Goal: Information Seeking & Learning: Find contact information

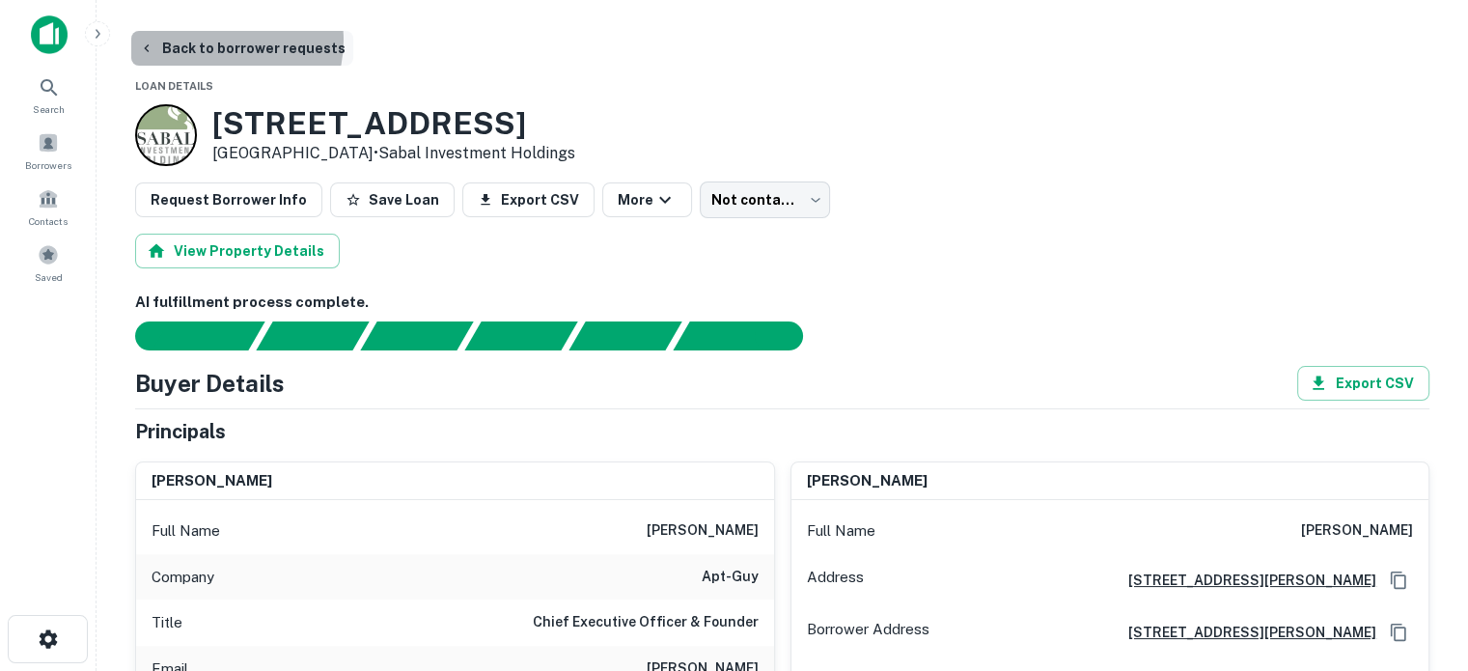
click at [222, 41] on button "Back to borrower requests" at bounding box center [242, 48] width 222 height 35
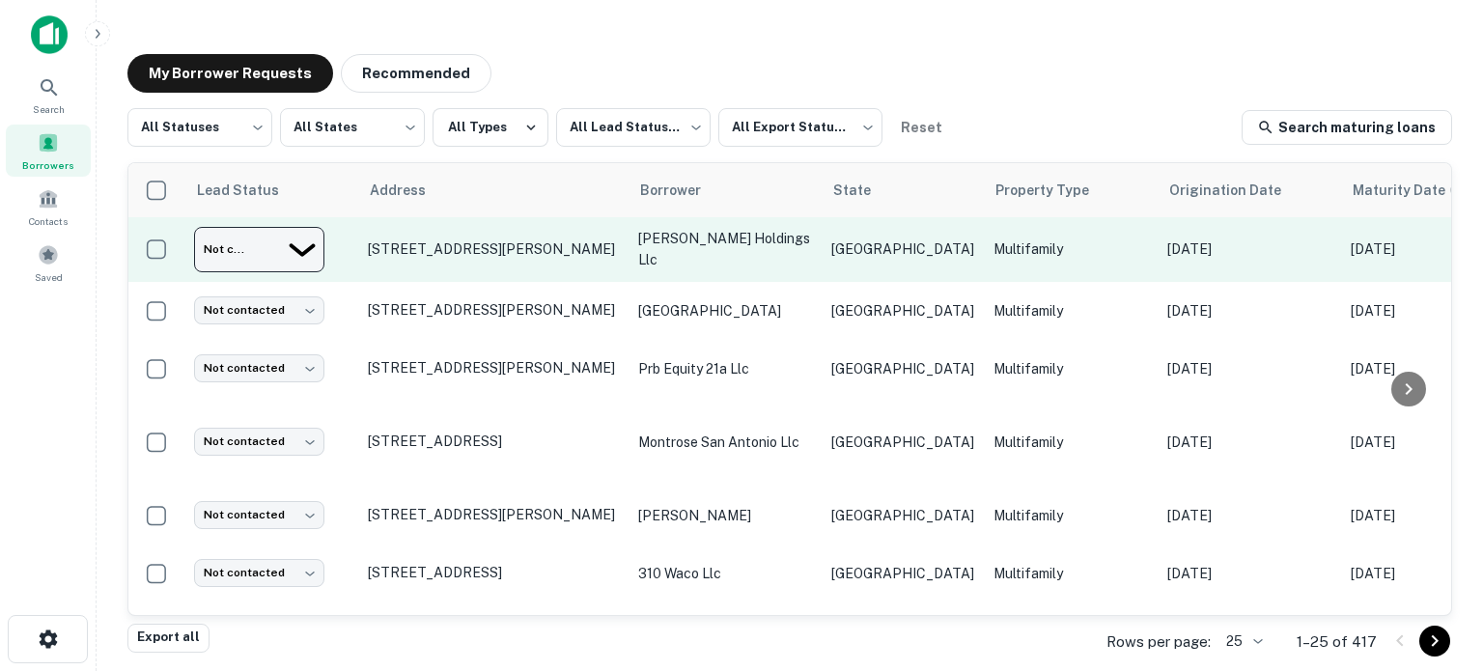
click at [241, 254] on body "Search Borrowers Contacts Saved My Borrower Requests Recommended All Statuses *…" at bounding box center [741, 335] width 1483 height 671
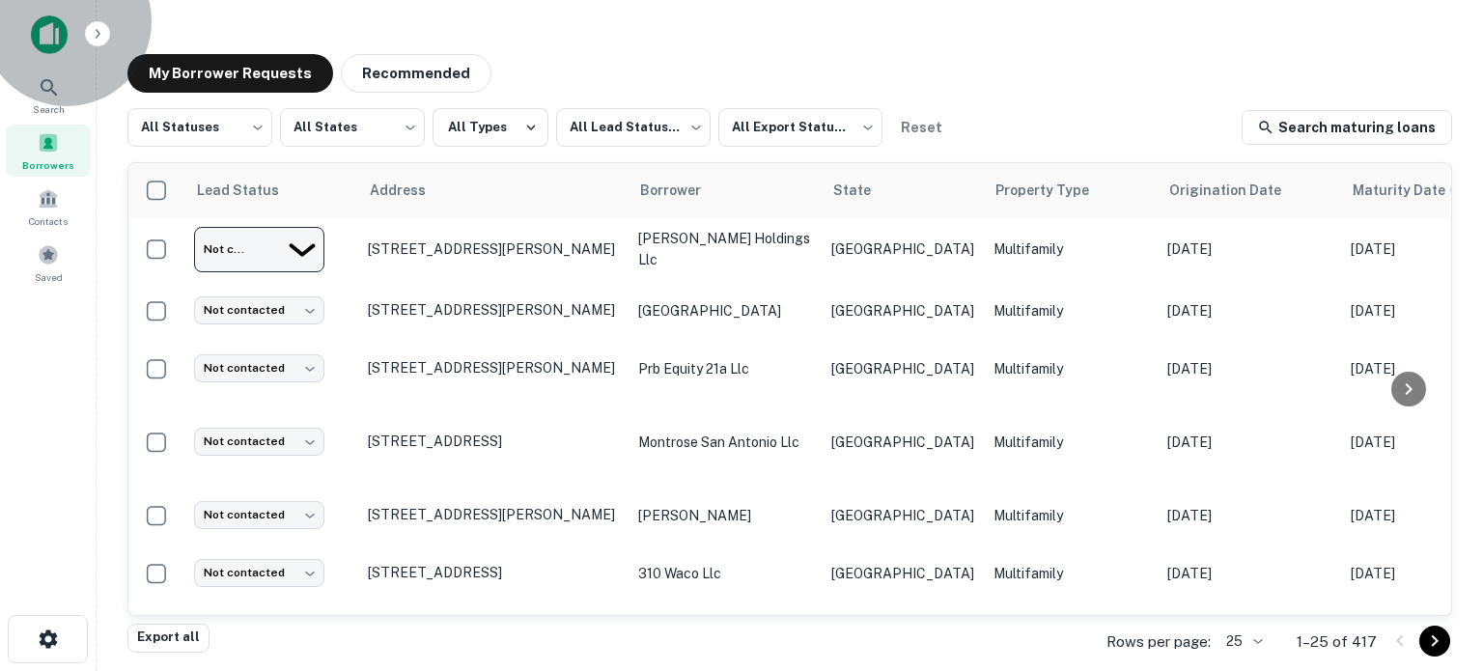
type input "*********"
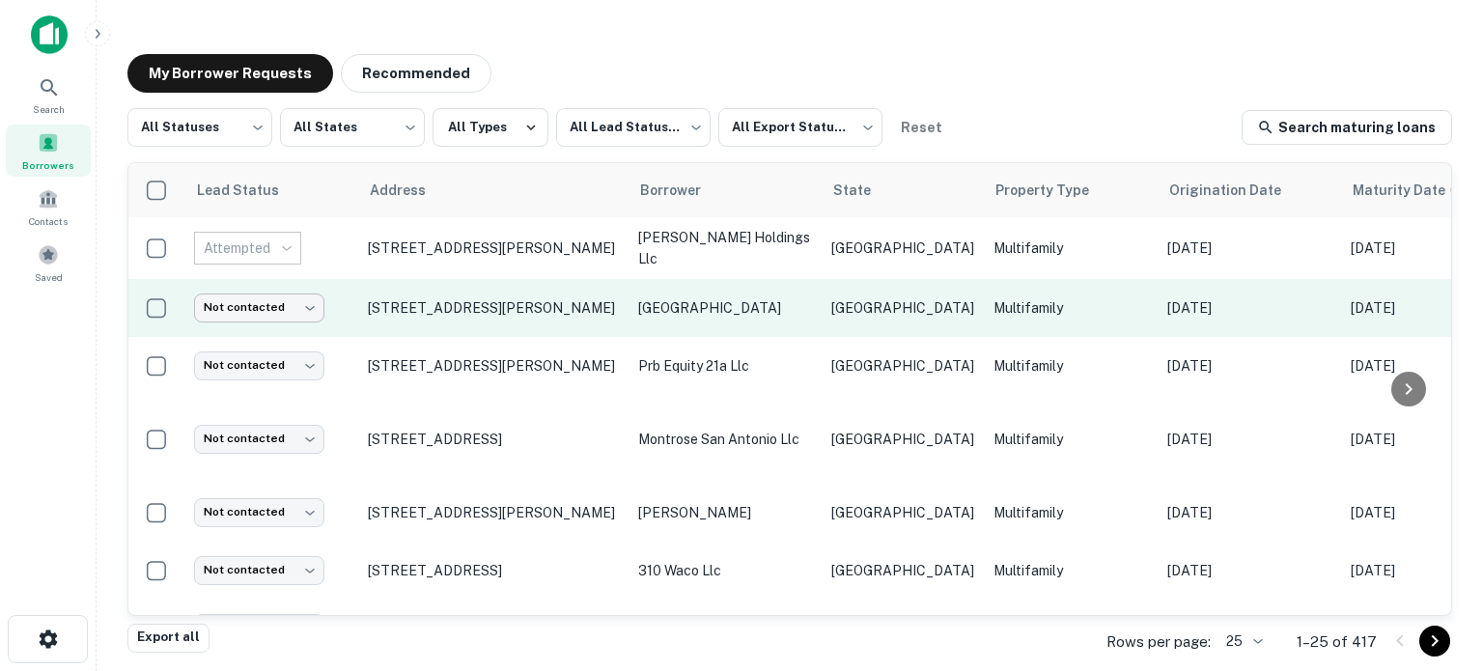
click at [247, 305] on body "Search Borrowers Contacts Saved My Borrower Requests Recommended All Statuses *…" at bounding box center [741, 335] width 1483 height 671
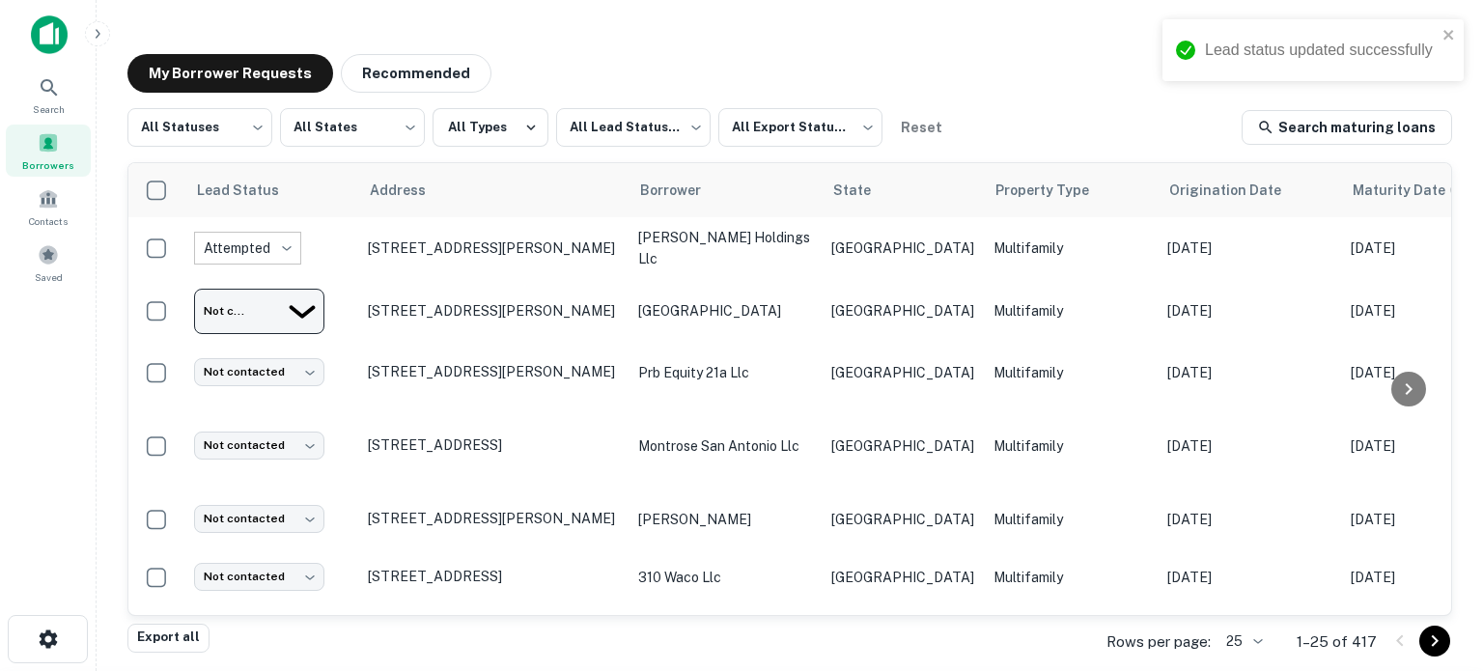
type input "*********"
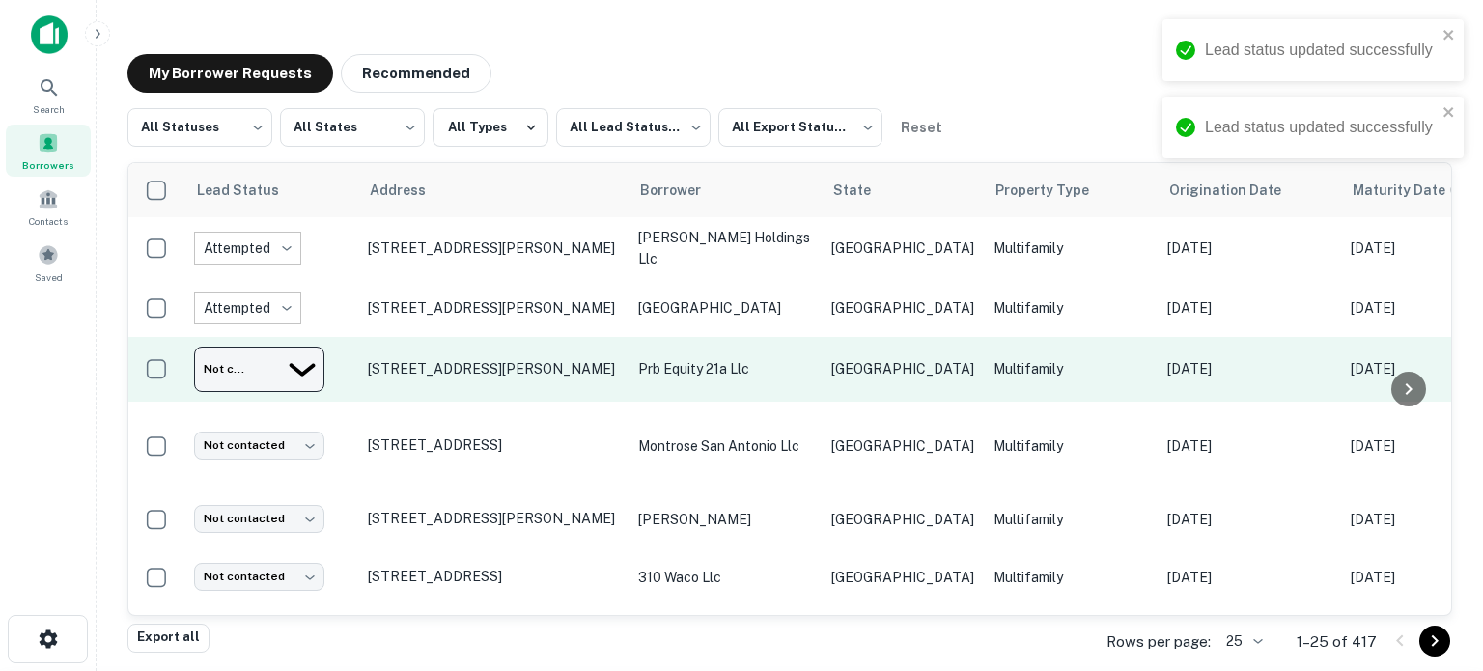
click at [239, 371] on body "Lead status updated successfully Lead status updated successfully Search Borrow…" at bounding box center [741, 335] width 1483 height 671
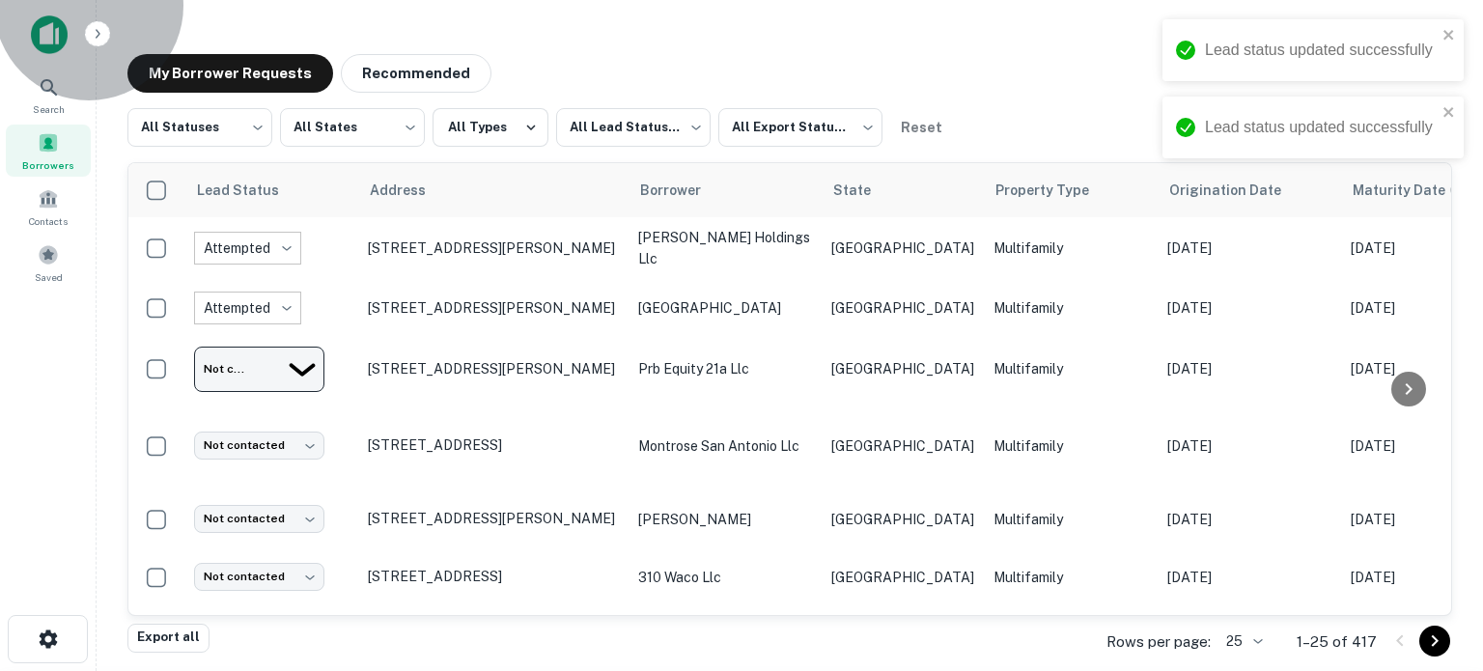
type input "*********"
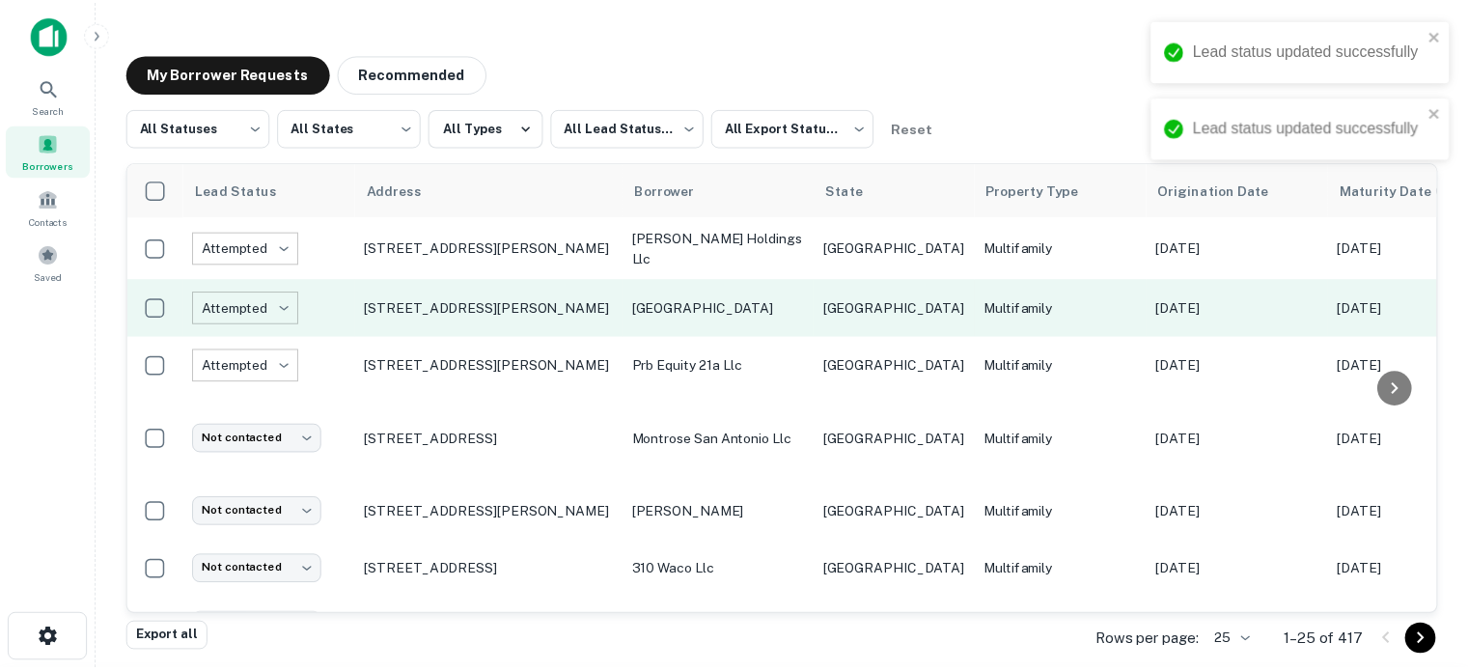
scroll to position [97, 0]
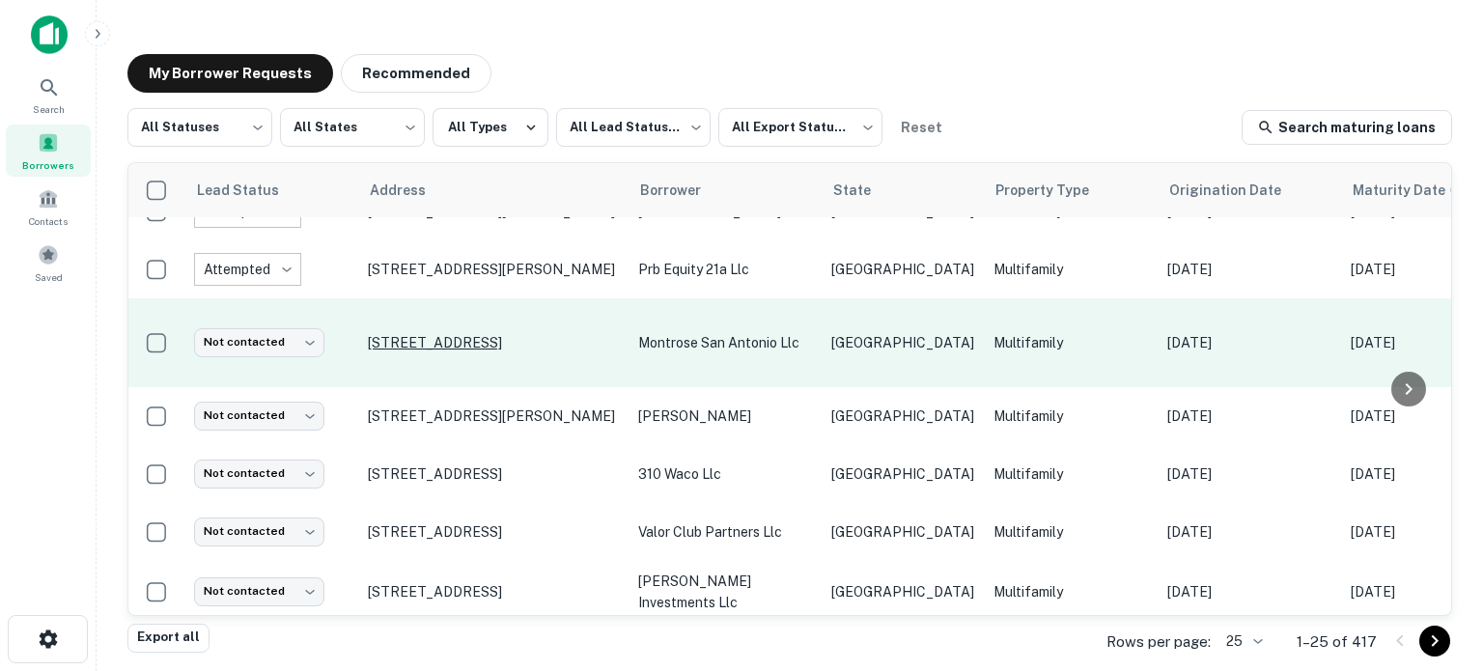
click at [452, 351] on p "[STREET_ADDRESS]" at bounding box center [493, 342] width 251 height 17
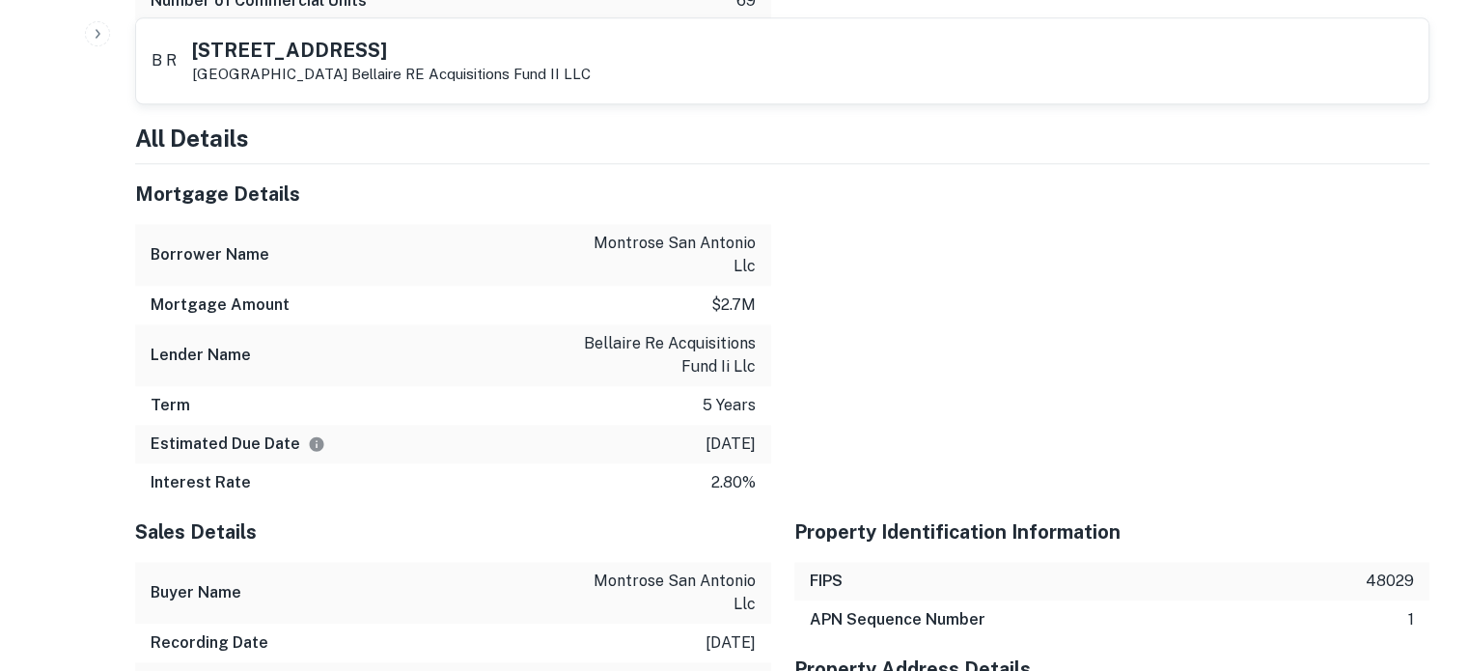
scroll to position [2123, 0]
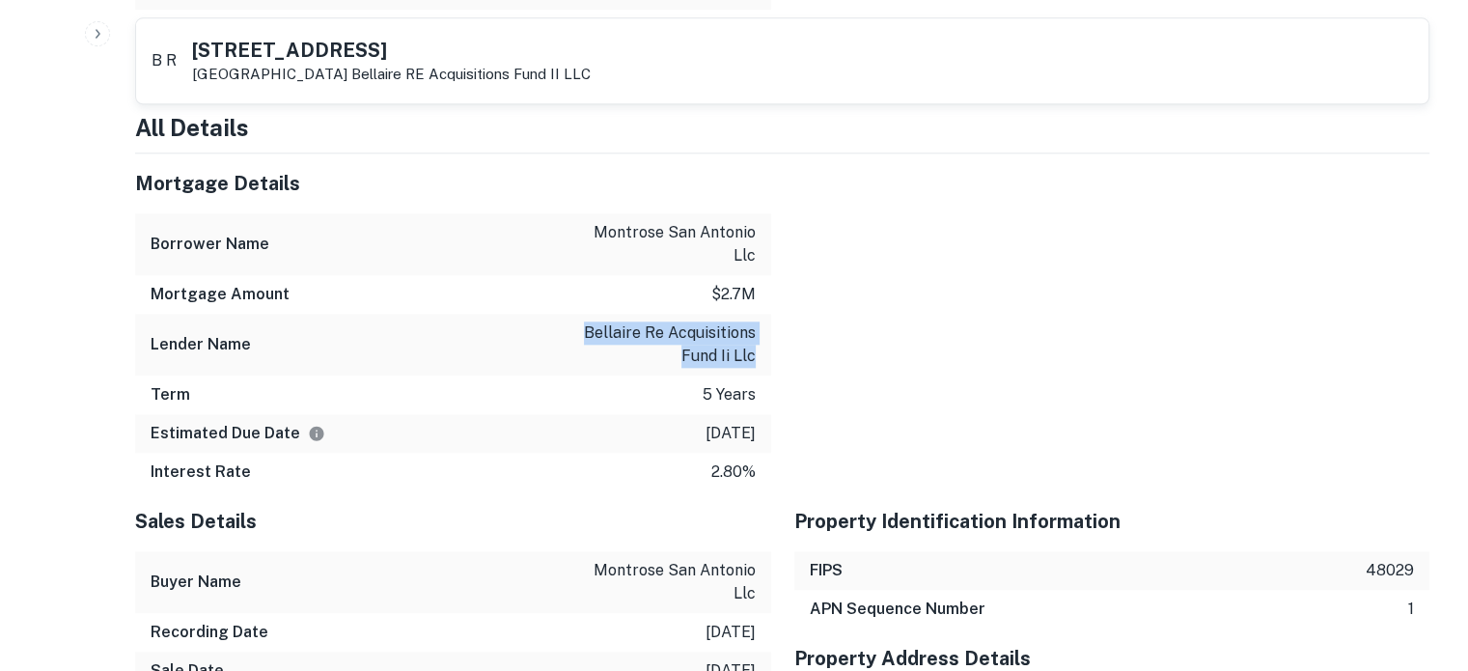
drag, startPoint x: 562, startPoint y: 286, endPoint x: 764, endPoint y: 323, distance: 206.2
click at [764, 323] on div "Lender Name bellaire re acquisitions fund ii llc" at bounding box center [453, 345] width 636 height 62
copy p "bellaire re acquisitions fund ii llc"
drag, startPoint x: 1062, startPoint y: 296, endPoint x: 1095, endPoint y: 270, distance: 41.9
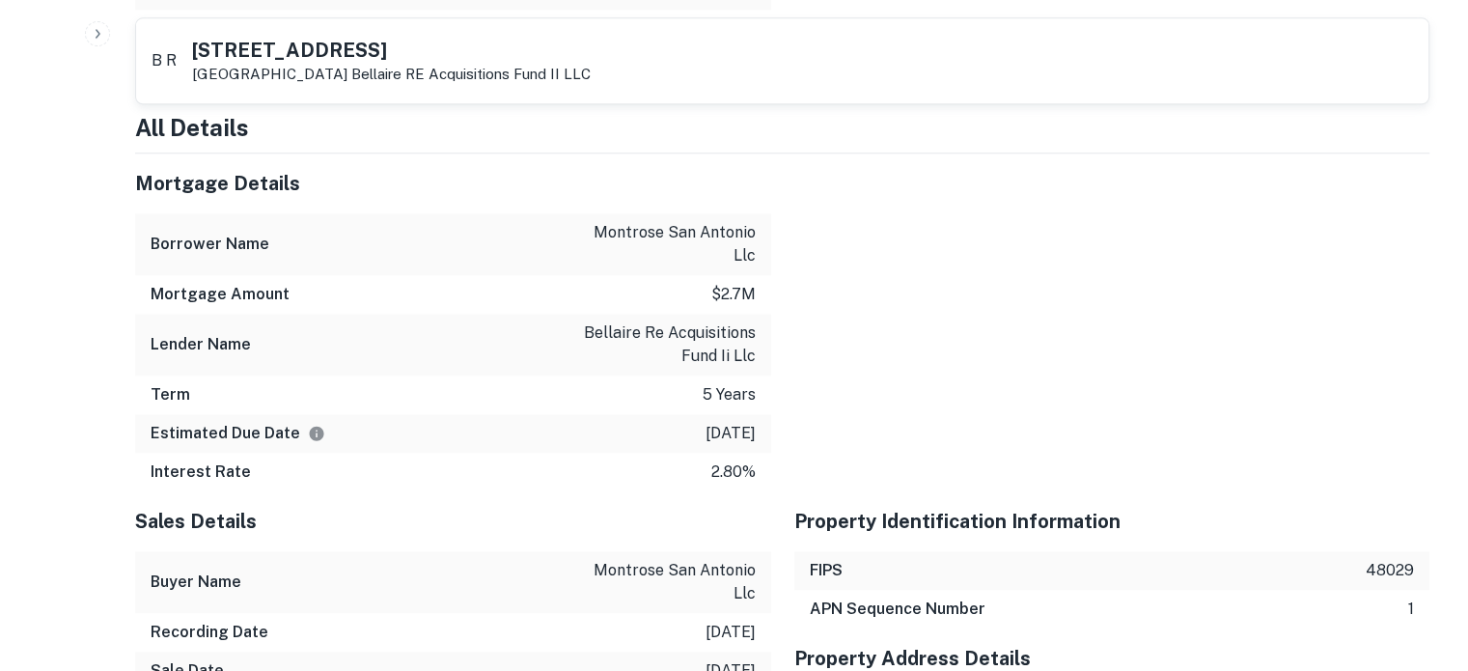
click at [1095, 270] on div at bounding box center [1100, 322] width 659 height 338
click at [1041, 243] on div at bounding box center [1100, 322] width 659 height 338
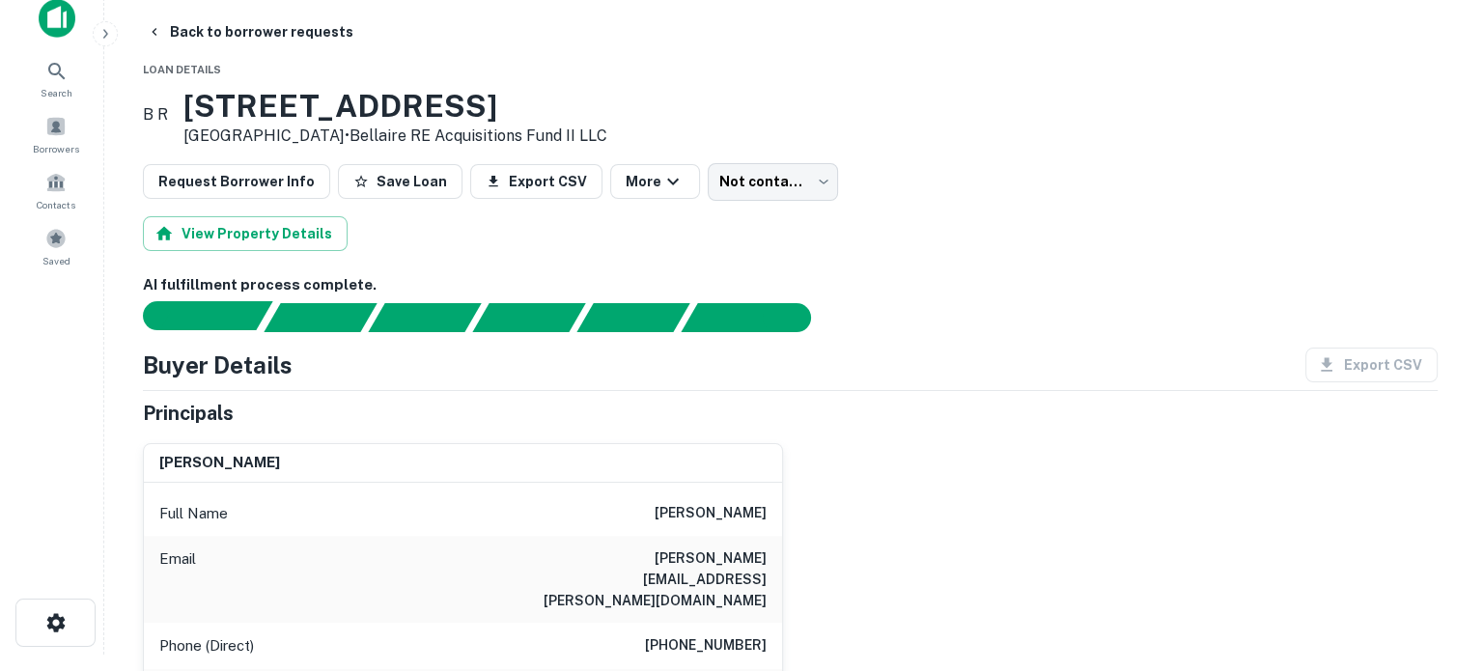
scroll to position [0, 0]
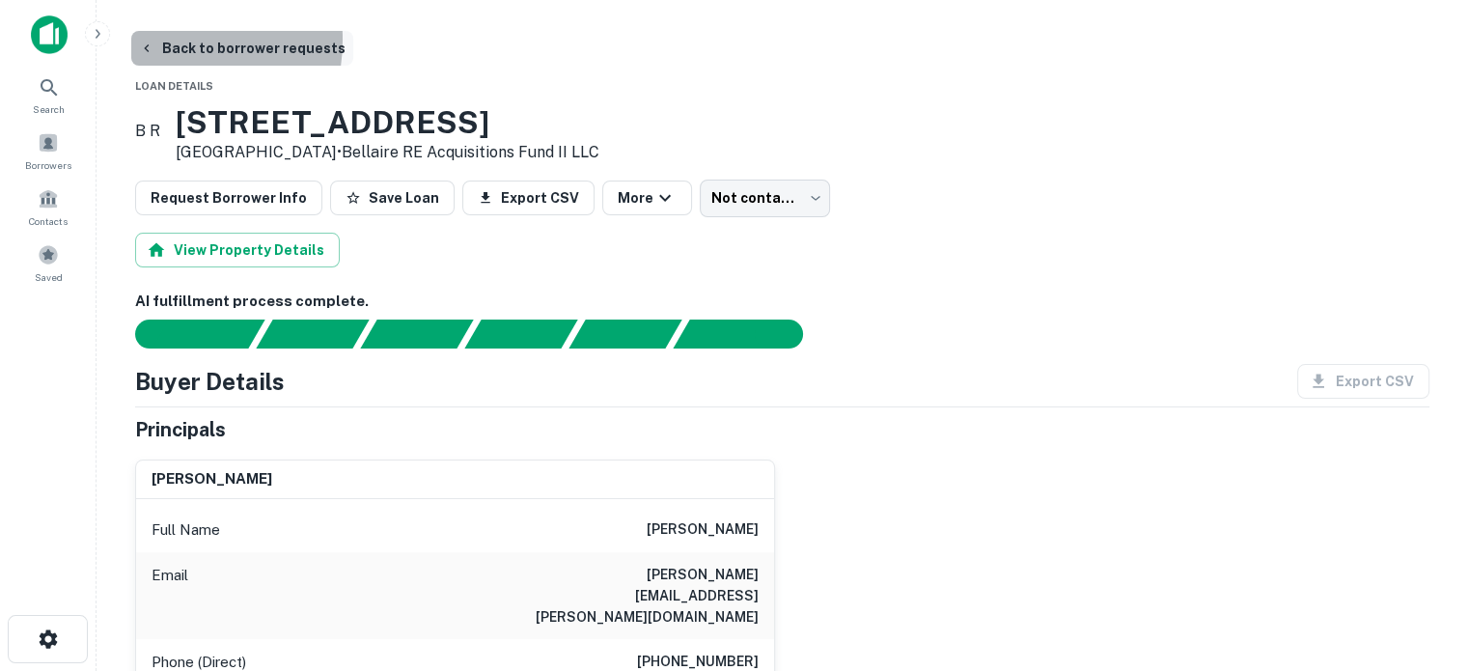
click at [153, 41] on icon "button" at bounding box center [146, 48] width 15 height 15
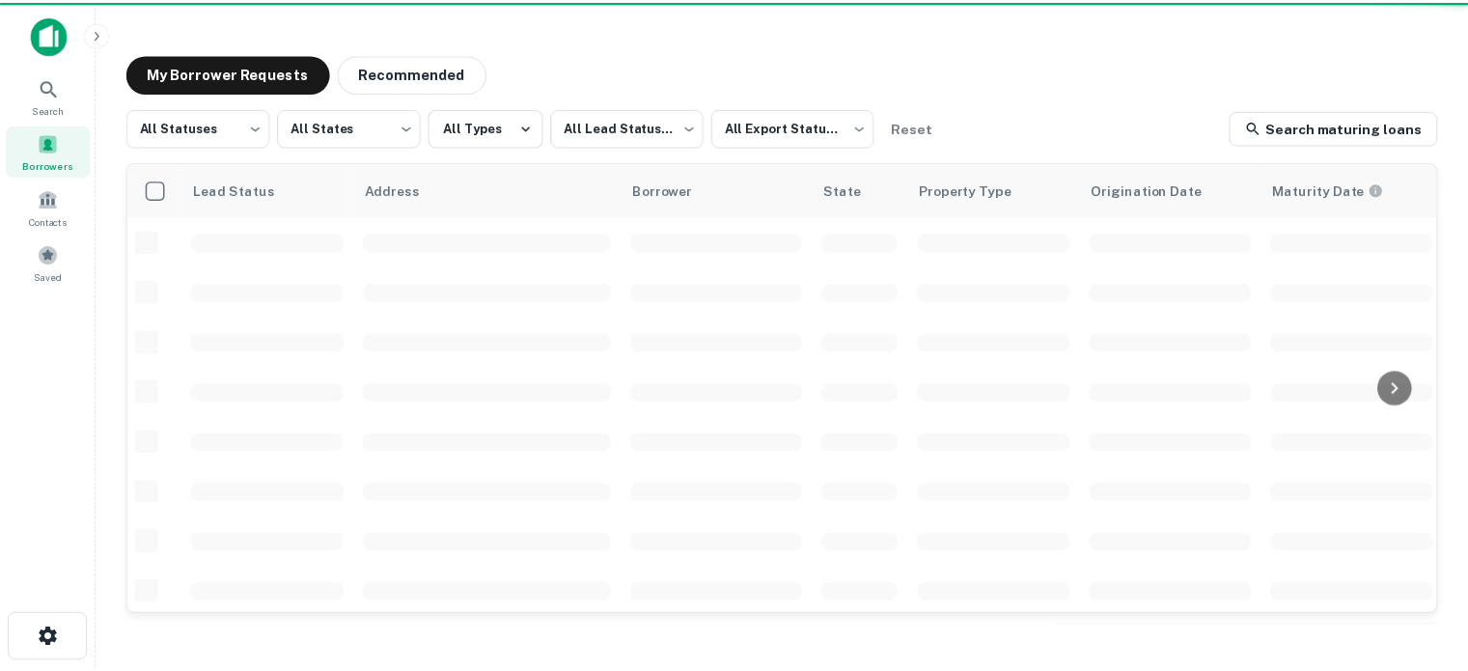
scroll to position [97, 0]
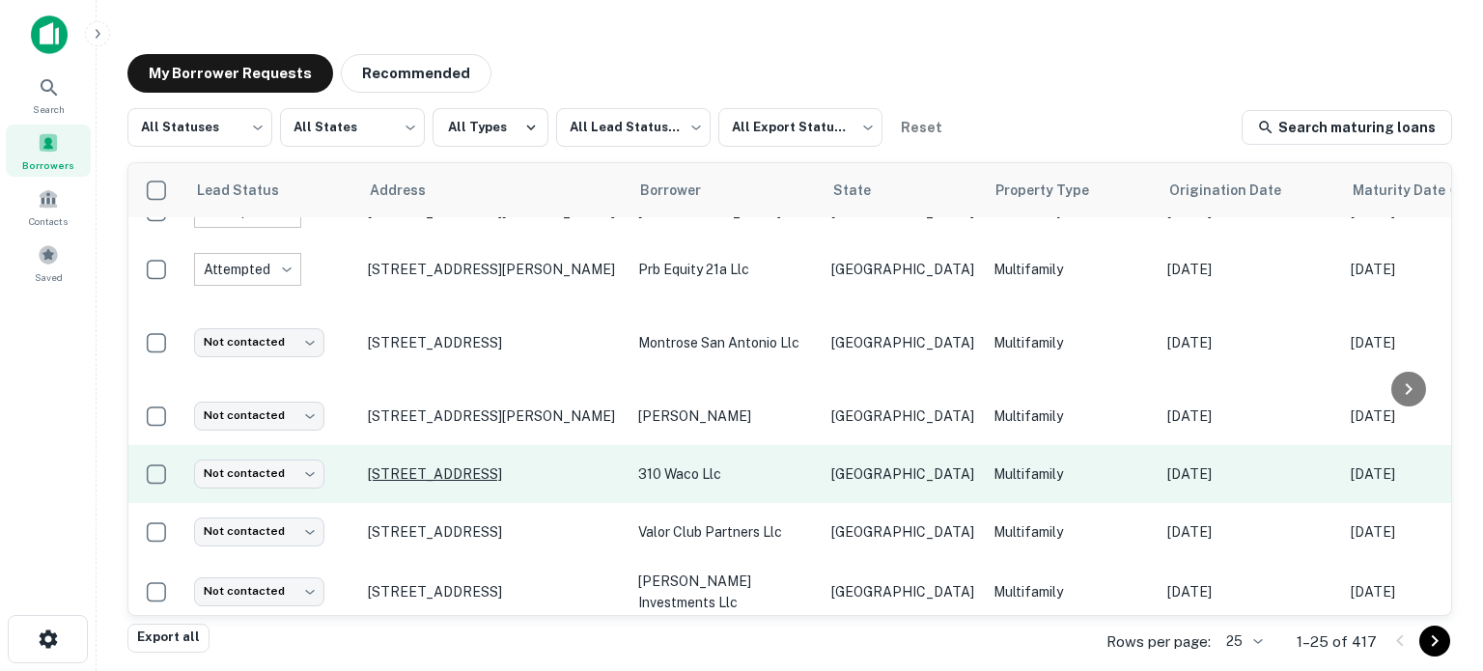
click at [423, 474] on p "[STREET_ADDRESS]" at bounding box center [493, 473] width 251 height 17
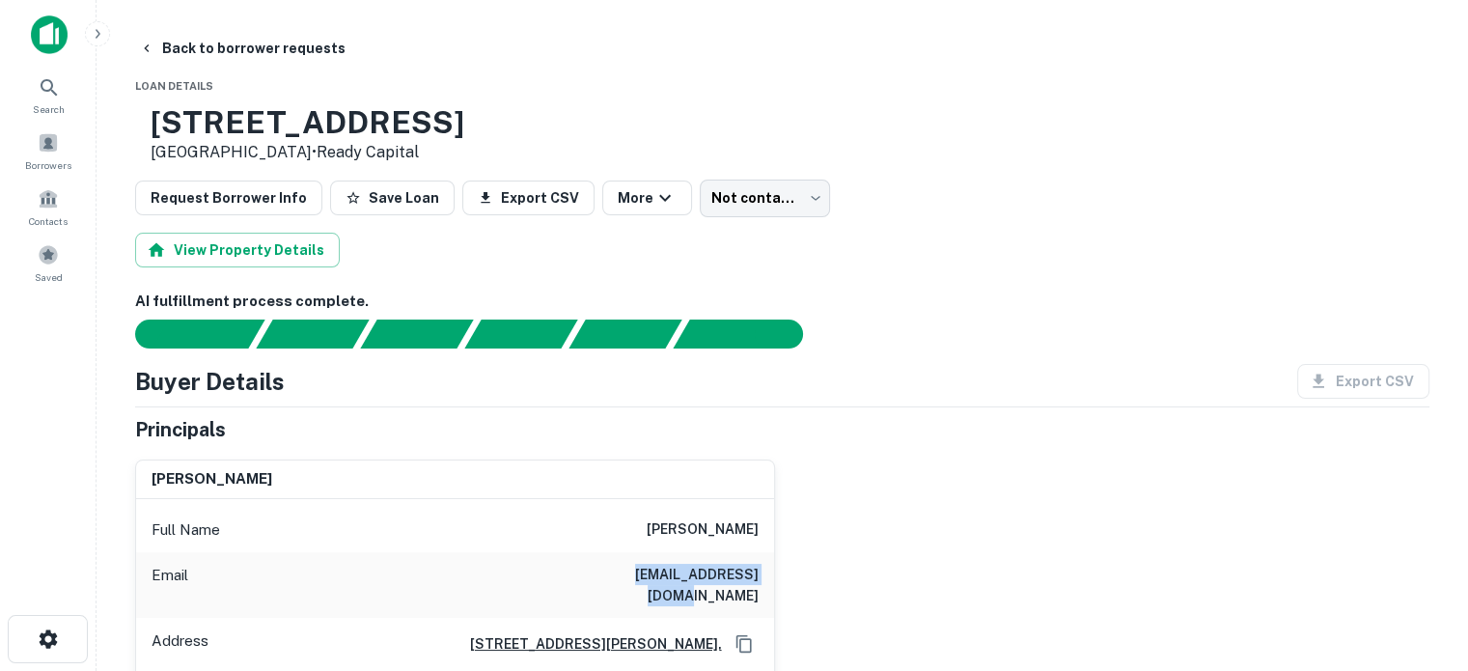
drag, startPoint x: 588, startPoint y: 570, endPoint x: 784, endPoint y: 573, distance: 196.0
click at [784, 573] on div "[PERSON_NAME] Full Name [PERSON_NAME] Email [EMAIL_ADDRESS][DOMAIN_NAME] Addres…" at bounding box center [775, 583] width 1310 height 279
copy h6 "[EMAIL_ADDRESS][DOMAIN_NAME]"
click at [142, 48] on icon "button" at bounding box center [146, 48] width 15 height 15
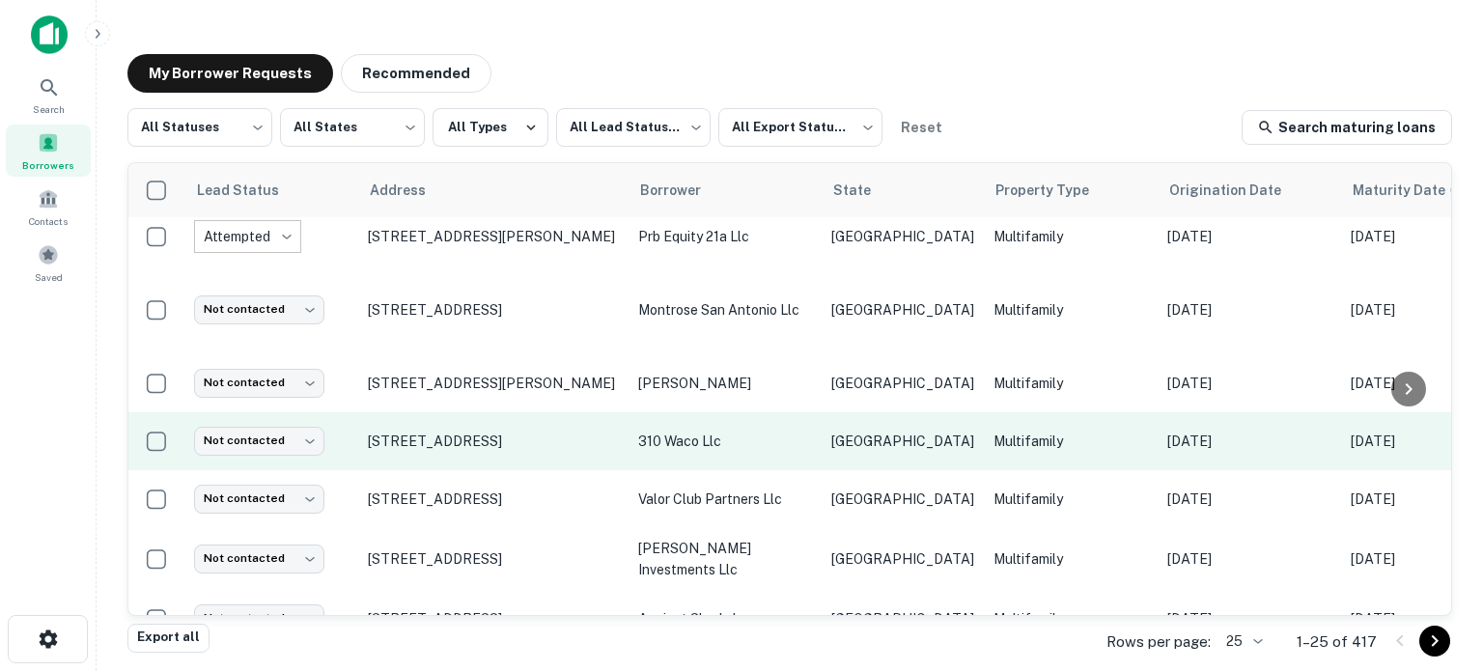
scroll to position [97, 0]
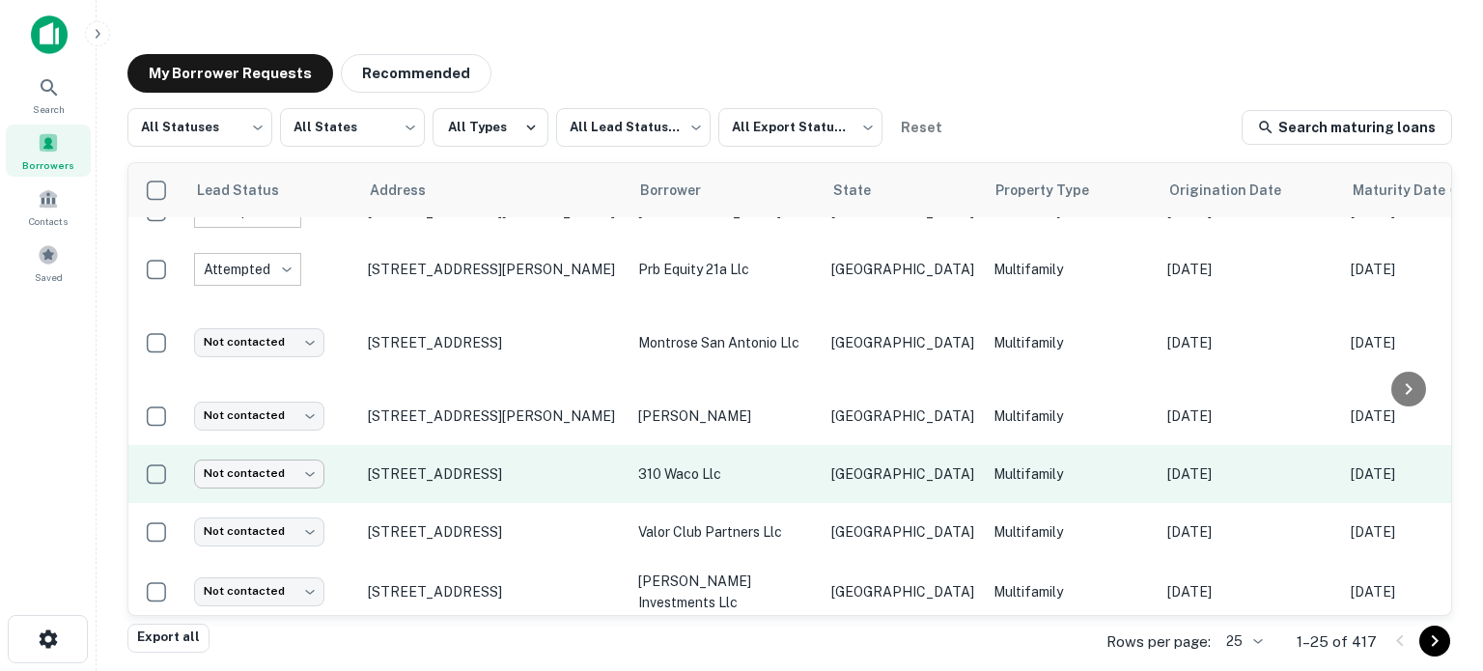
click at [273, 468] on body "Search Borrowers Contacts Saved My Borrower Requests Recommended All Statuses *…" at bounding box center [741, 335] width 1483 height 671
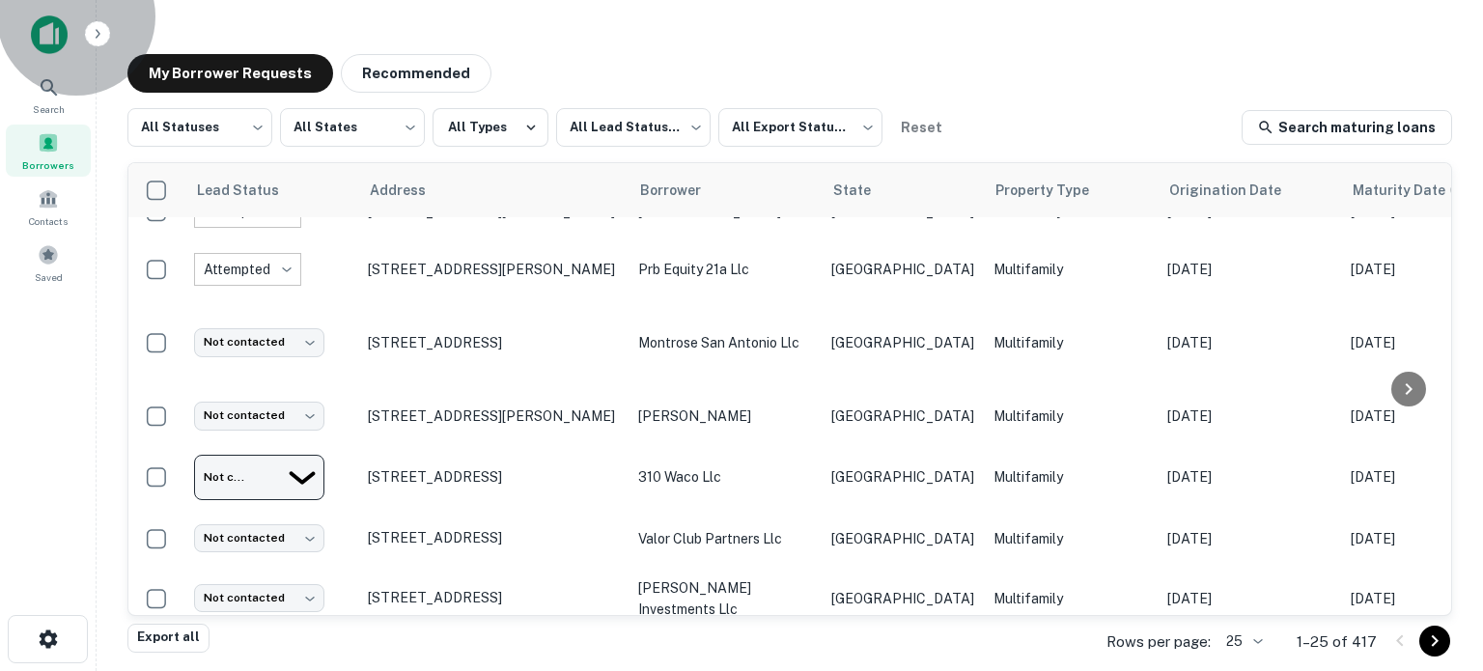
type input "**********"
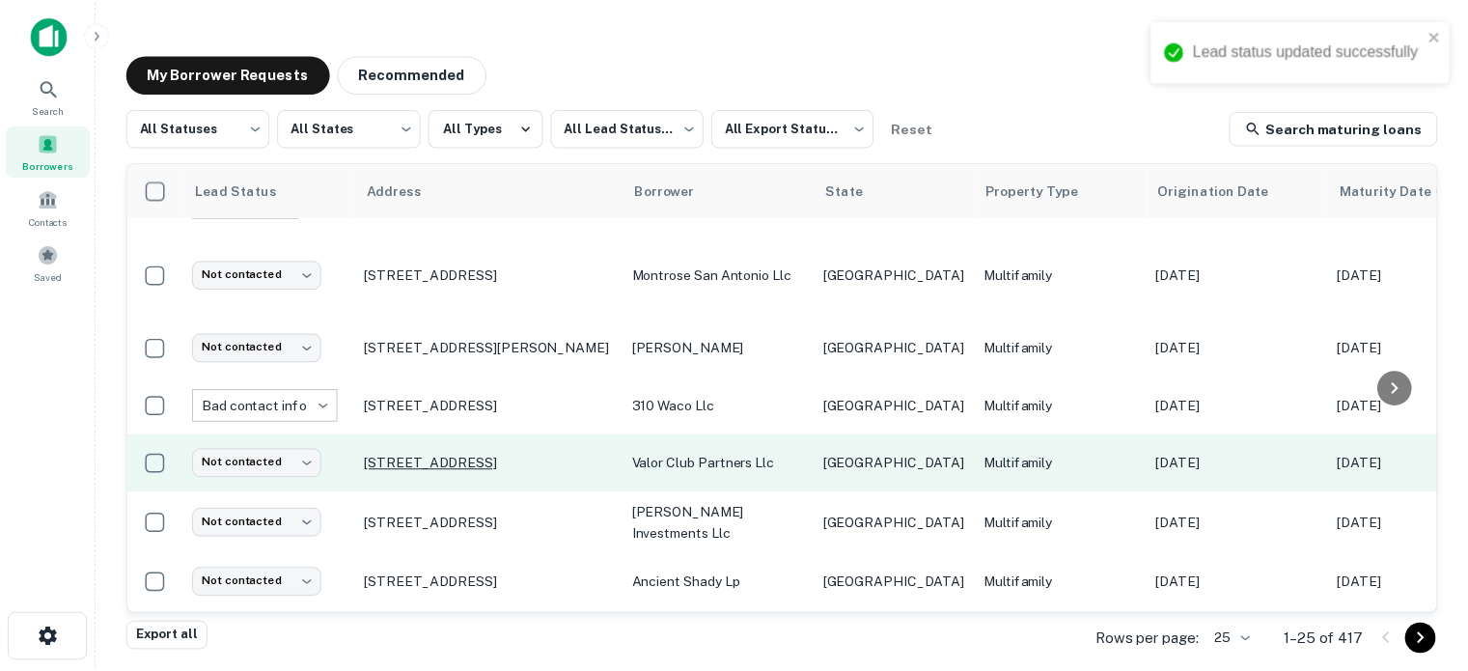
scroll to position [193, 0]
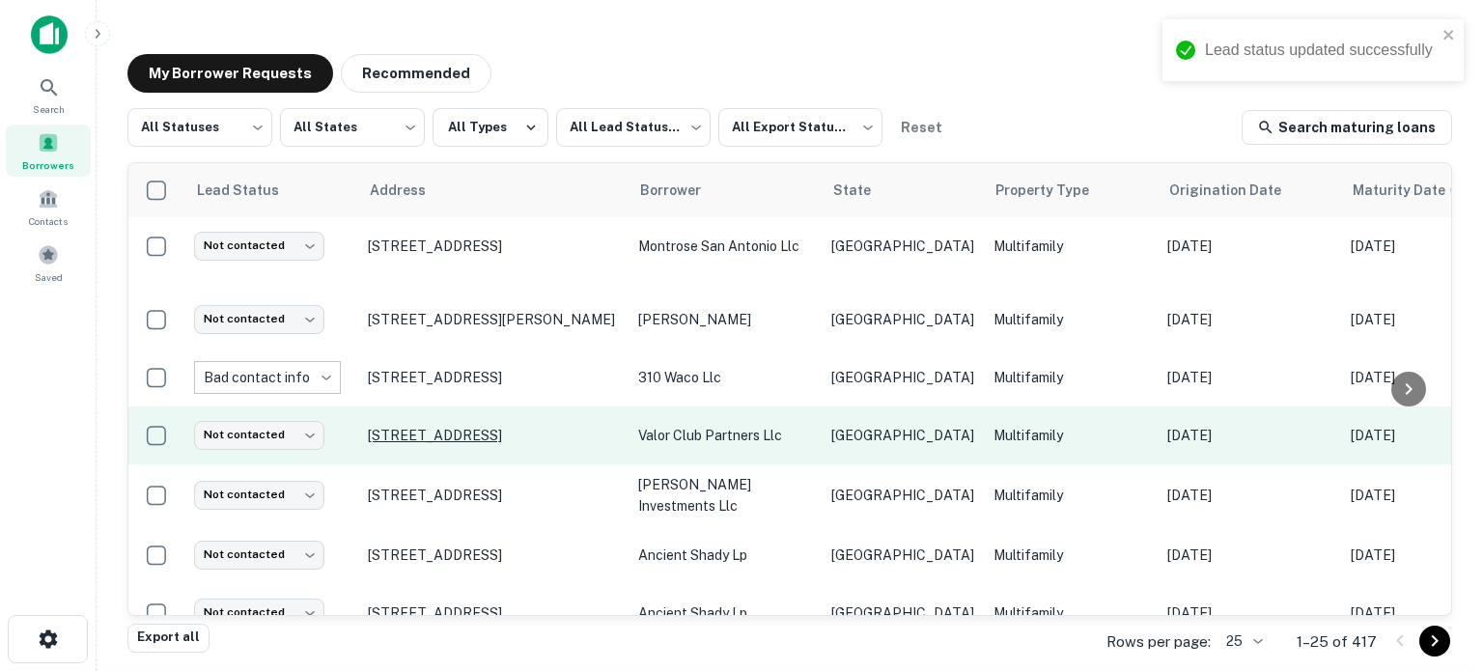
click at [514, 430] on p "[STREET_ADDRESS]" at bounding box center [493, 435] width 251 height 17
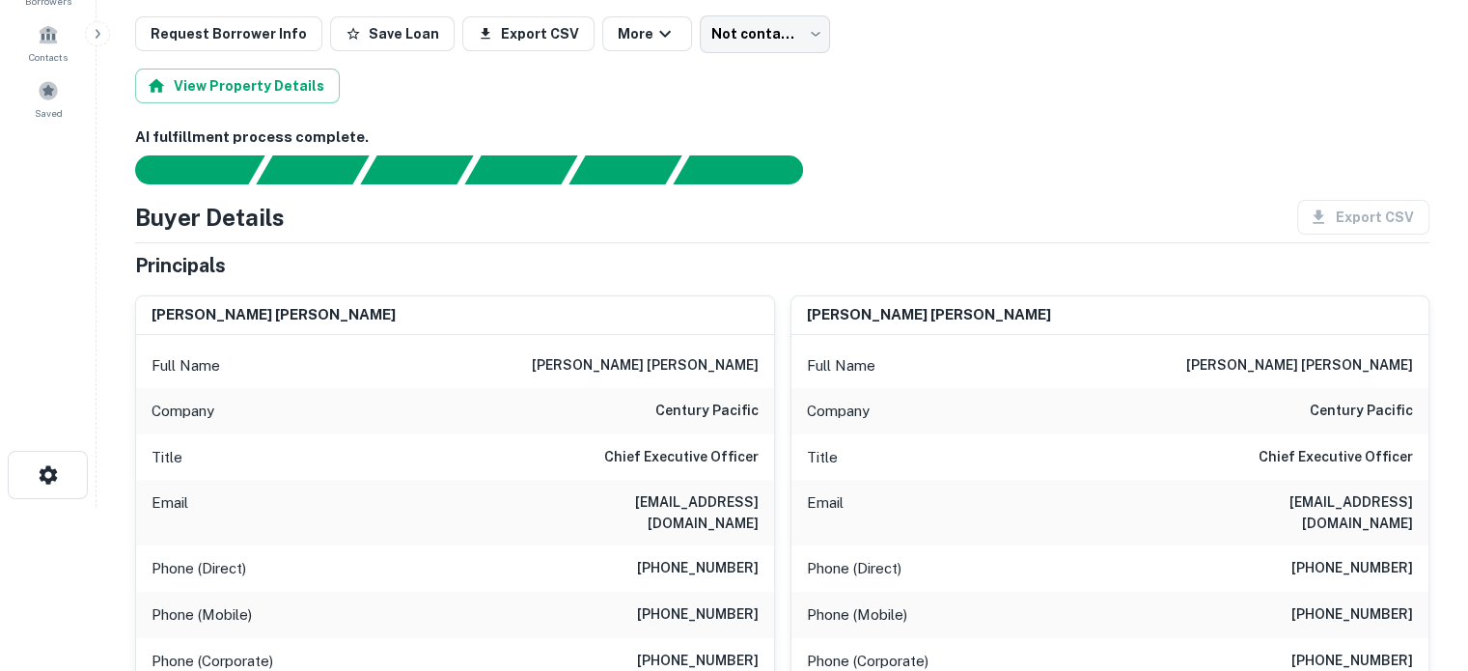
scroll to position [193, 0]
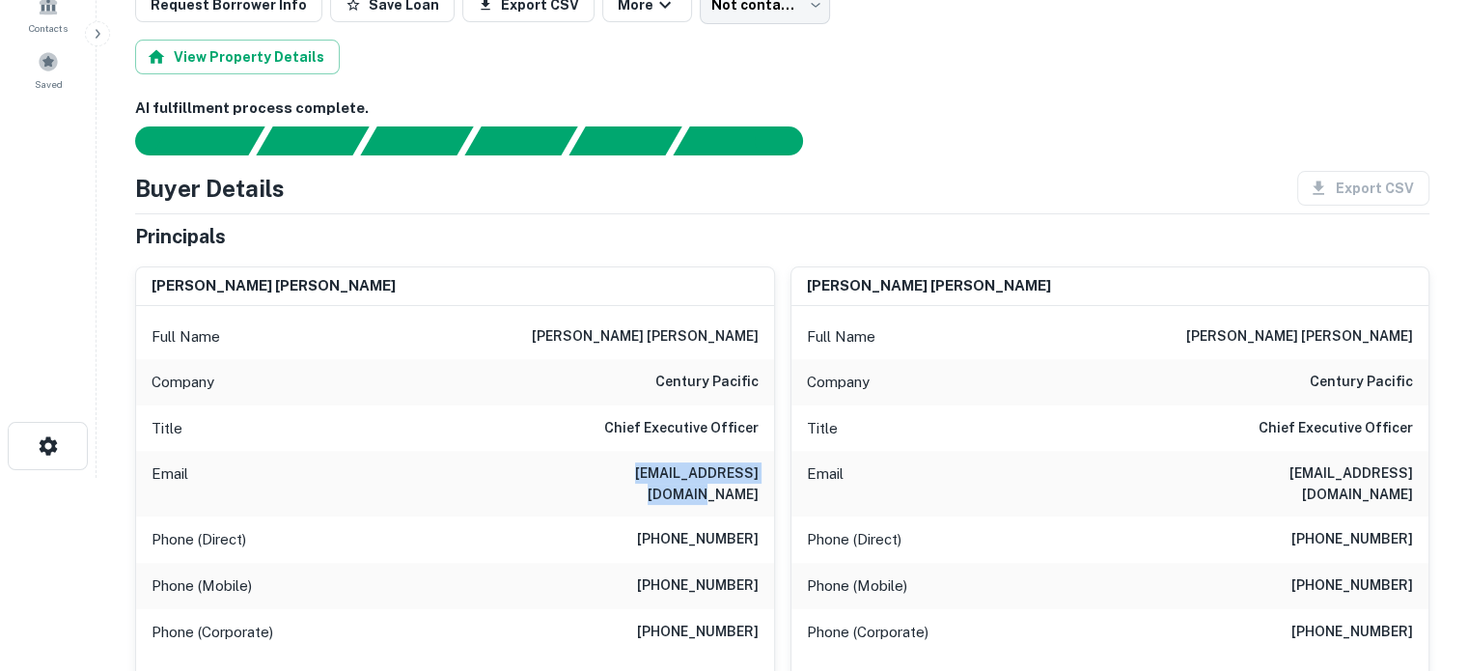
drag, startPoint x: 569, startPoint y: 470, endPoint x: 772, endPoint y: 465, distance: 203.7
click at [772, 465] on div "Email [EMAIL_ADDRESS][DOMAIN_NAME]" at bounding box center [455, 484] width 638 height 66
copy h6 "[EMAIL_ADDRESS][DOMAIN_NAME]"
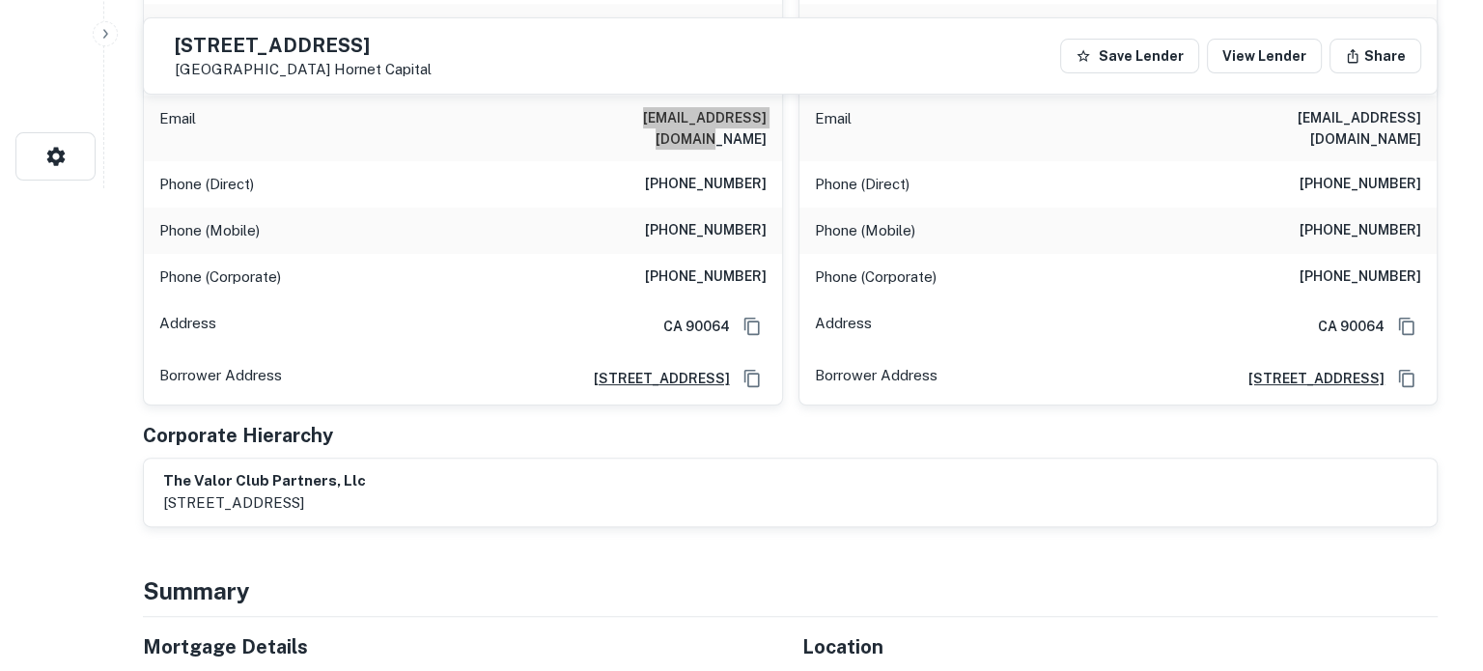
scroll to position [0, 0]
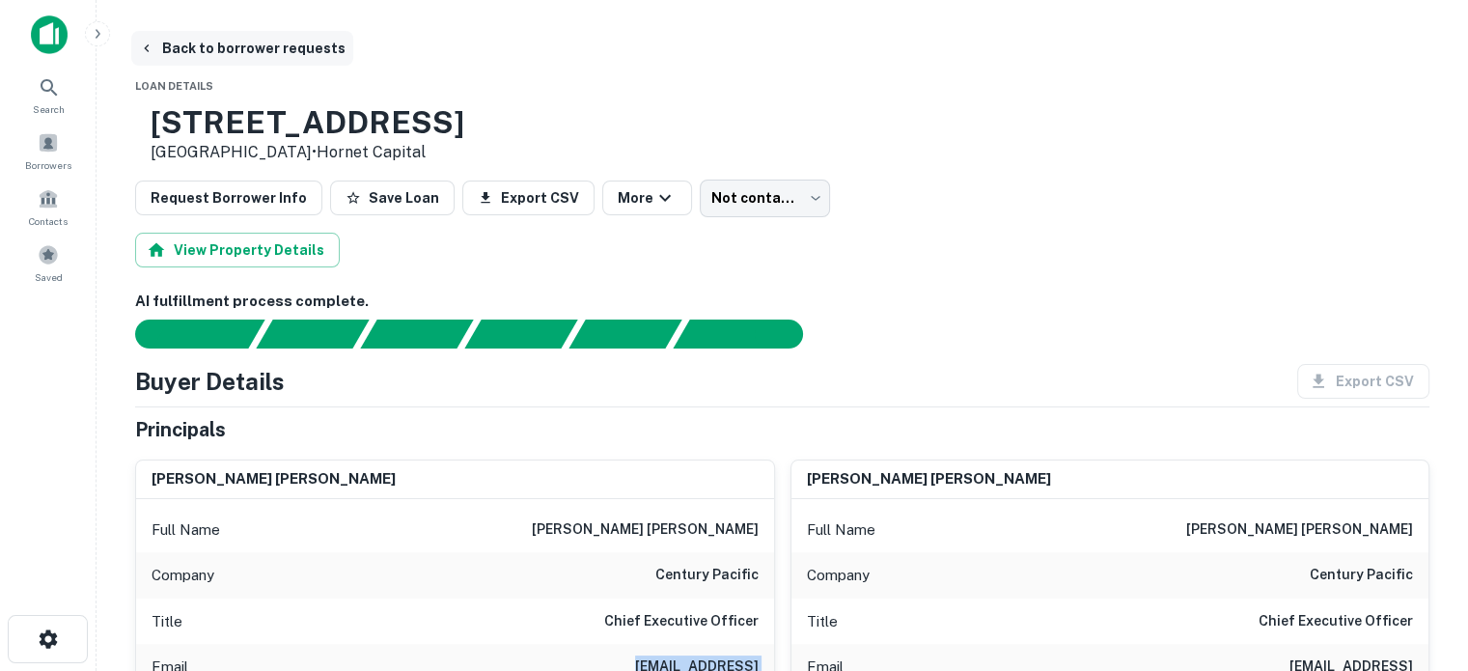
click at [157, 50] on button "Back to borrower requests" at bounding box center [242, 48] width 222 height 35
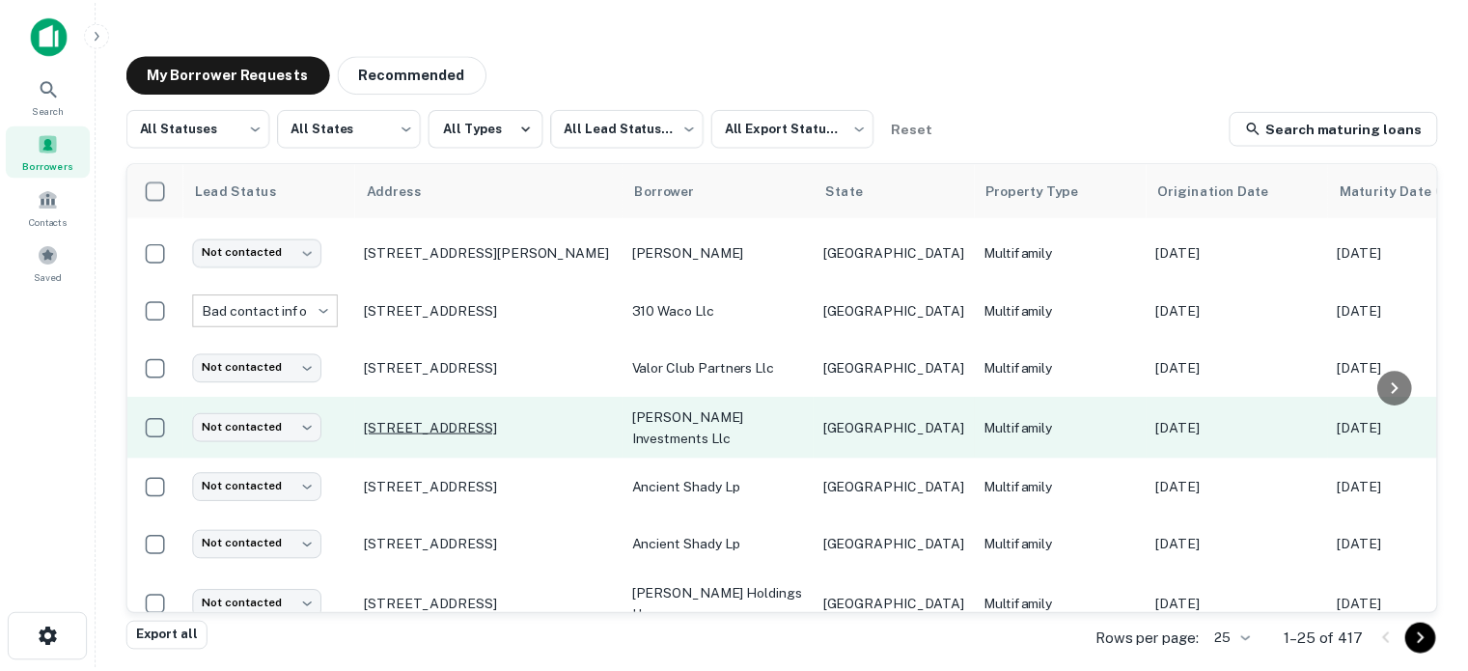
scroll to position [290, 0]
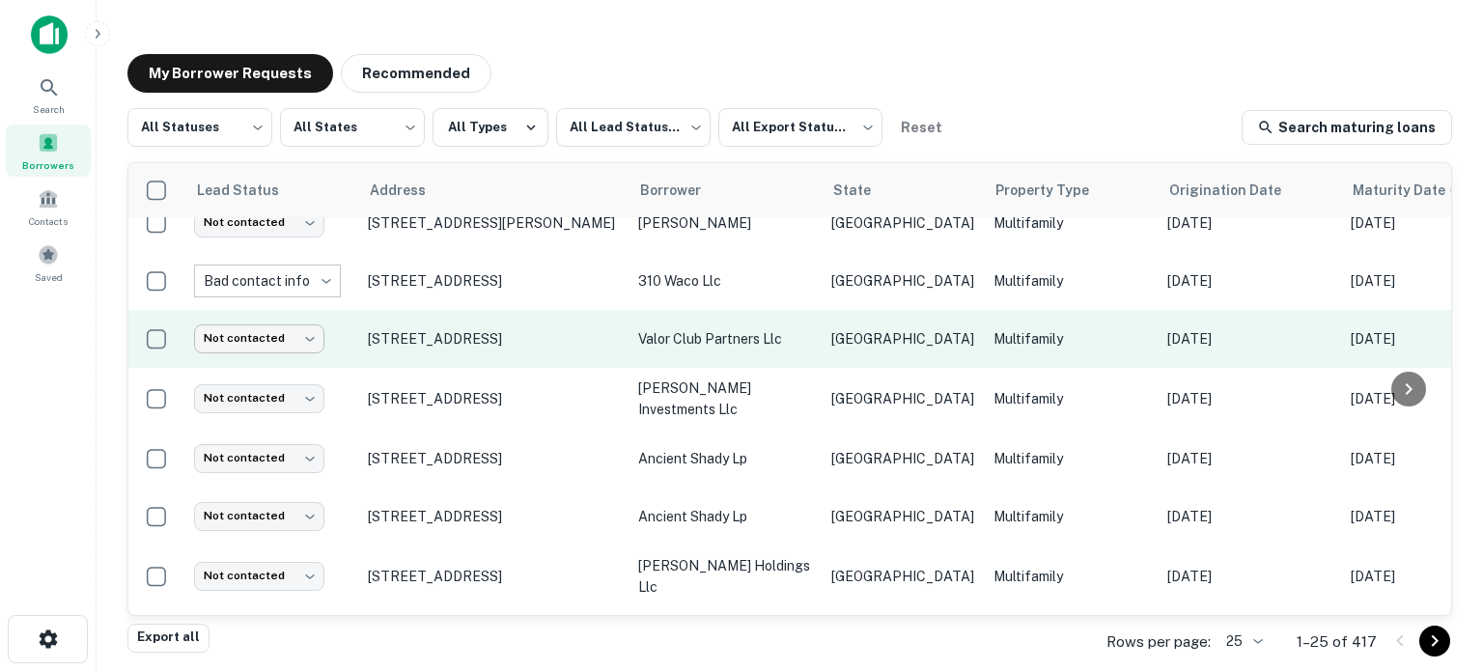
click at [212, 335] on body "Search Borrowers Contacts Saved My Borrower Requests Recommended All Statuses *…" at bounding box center [741, 335] width 1483 height 671
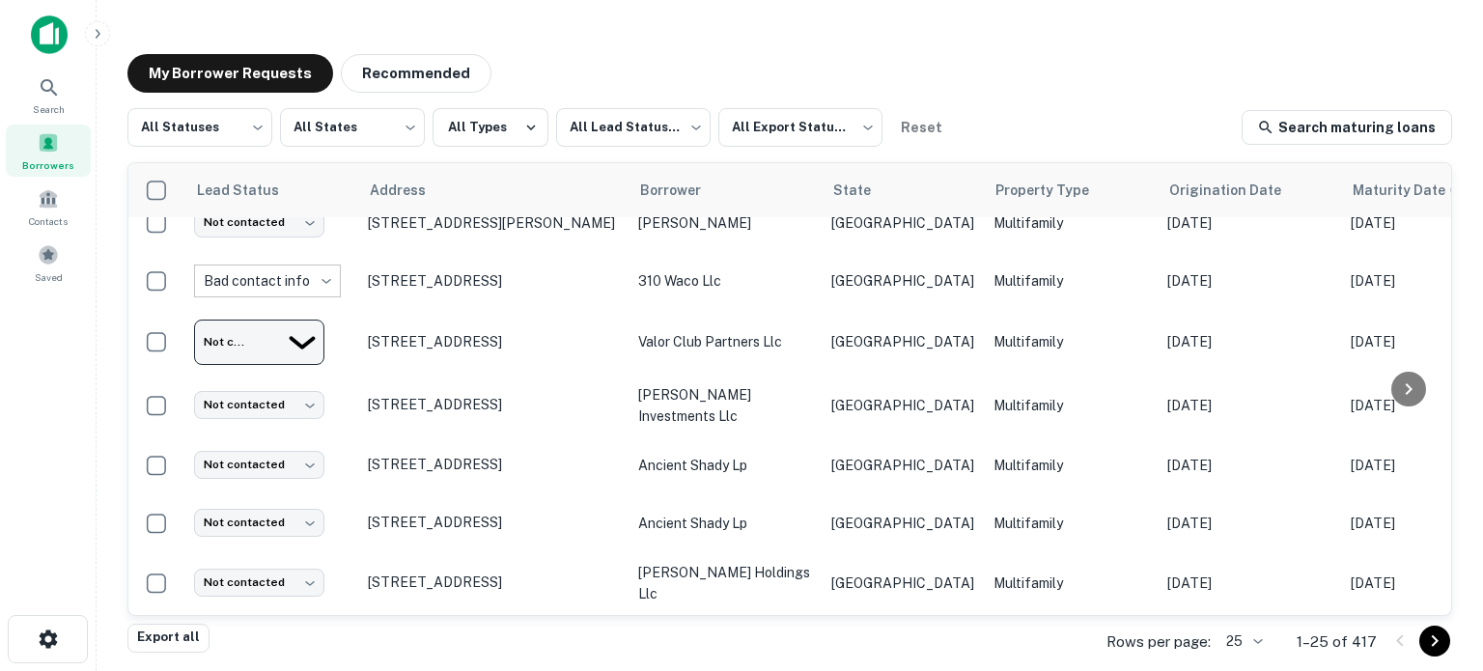
type input "**********"
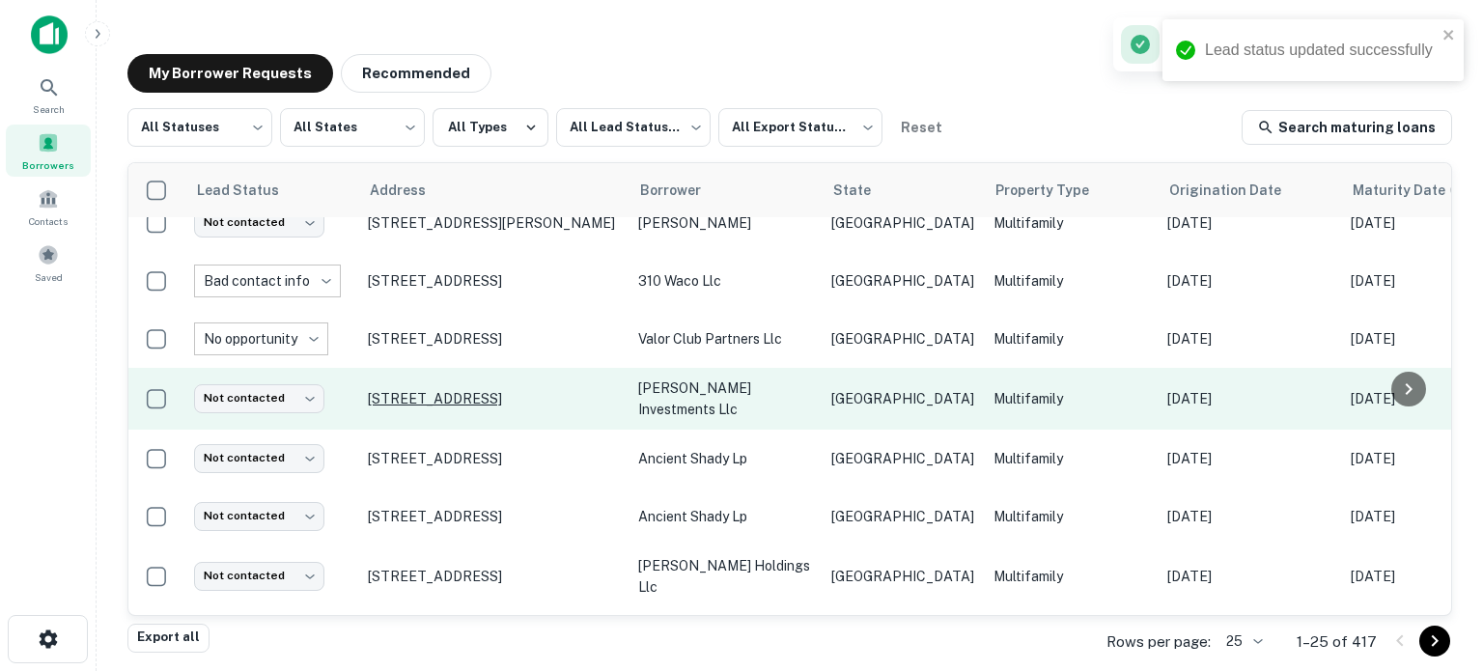
click at [381, 390] on p "[STREET_ADDRESS]" at bounding box center [493, 398] width 251 height 17
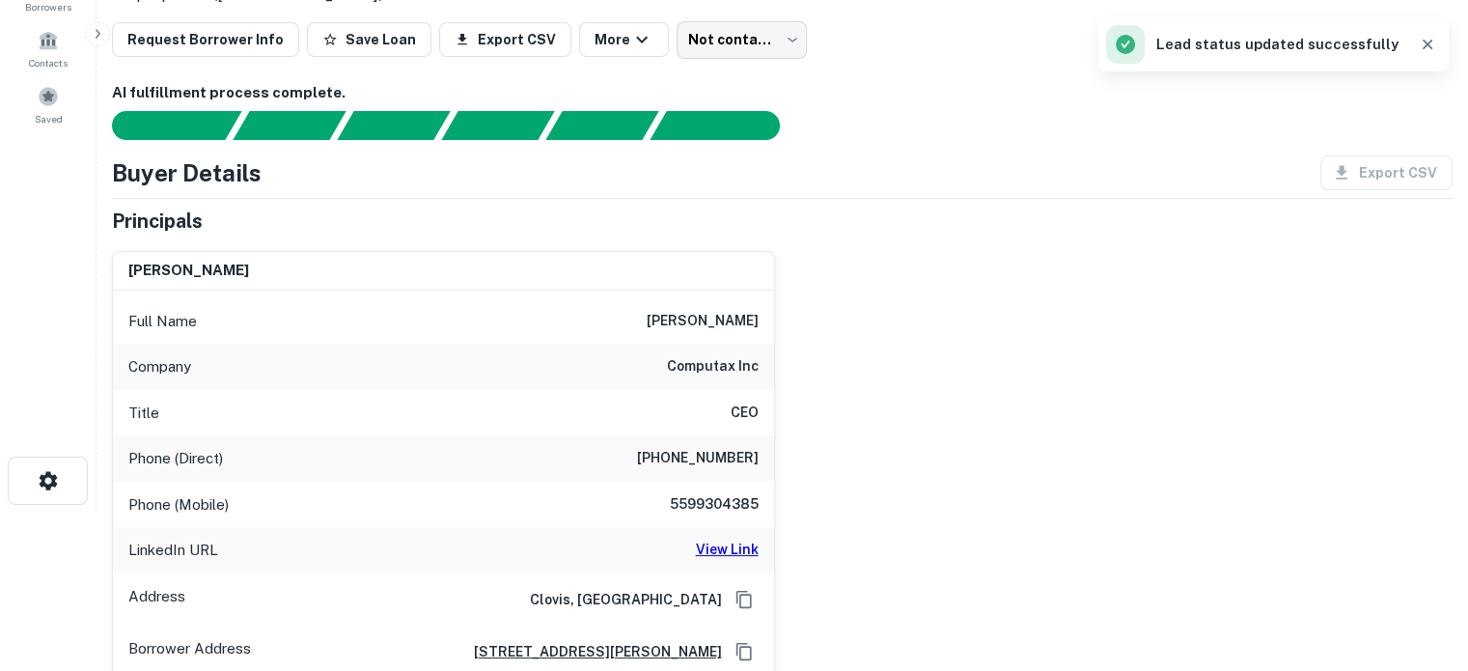
scroll to position [193, 0]
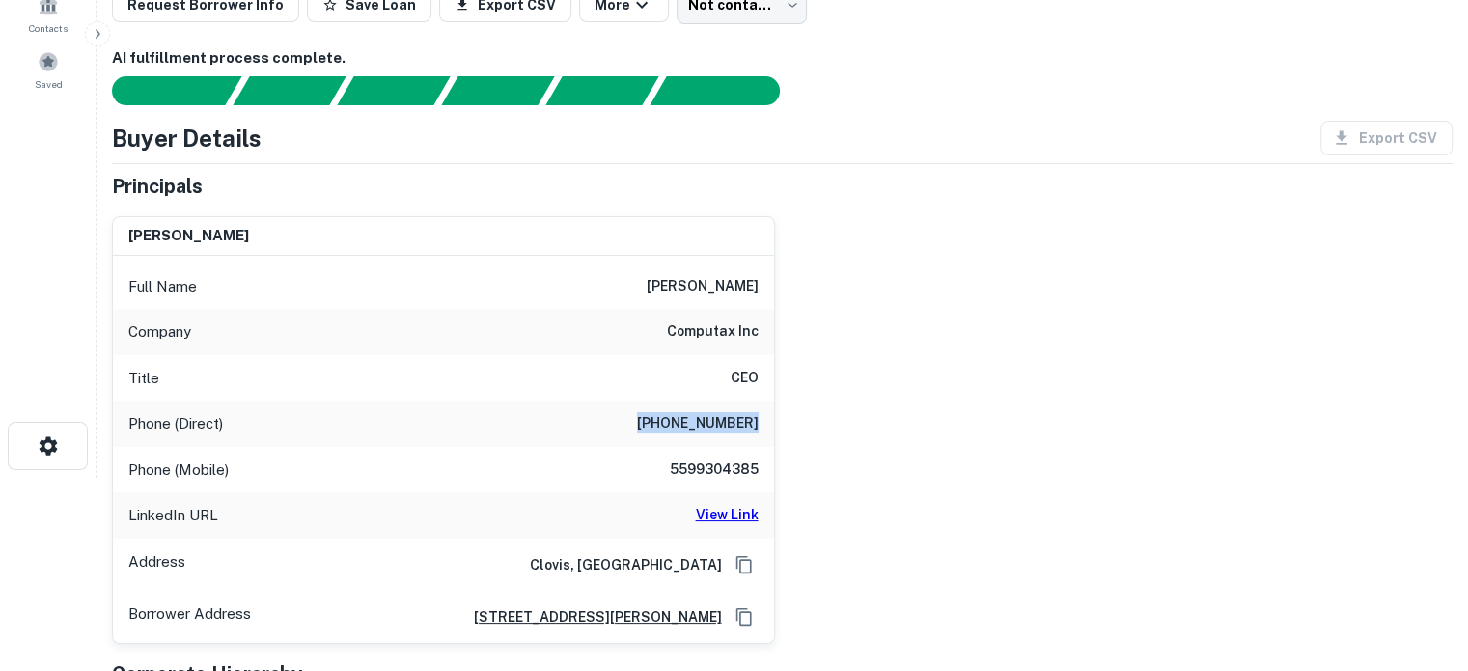
drag, startPoint x: 637, startPoint y: 422, endPoint x: 727, endPoint y: 424, distance: 89.8
click at [793, 428] on div "[PERSON_NAME] Full Name [PERSON_NAME] Company computax inc Title CEO Phone (Dir…" at bounding box center [775, 422] width 1356 height 443
copy h6 "[PHONE_NUMBER]"
drag, startPoint x: 664, startPoint y: 456, endPoint x: 803, endPoint y: 468, distance: 139.6
click at [803, 468] on div "[PERSON_NAME] Full Name [PERSON_NAME] Company computax inc Title CEO Phone (Dir…" at bounding box center [775, 422] width 1356 height 443
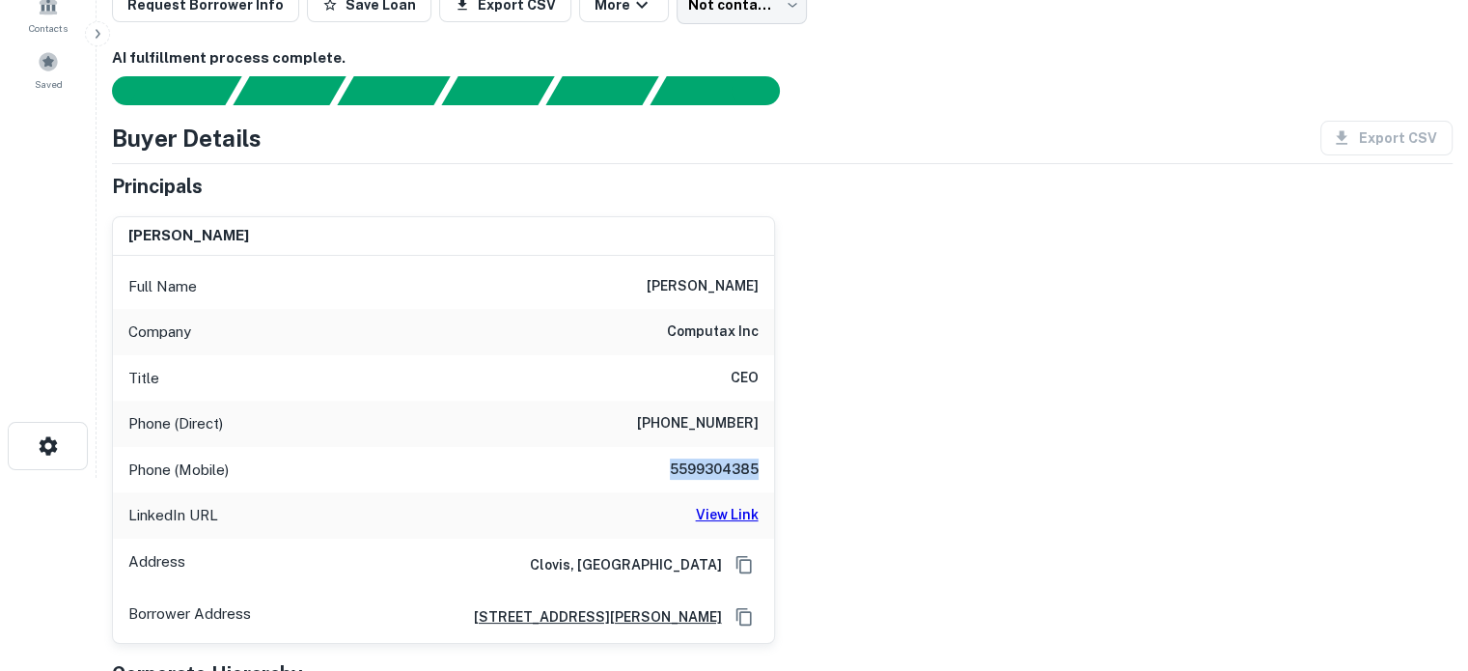
copy h6 "5599304385"
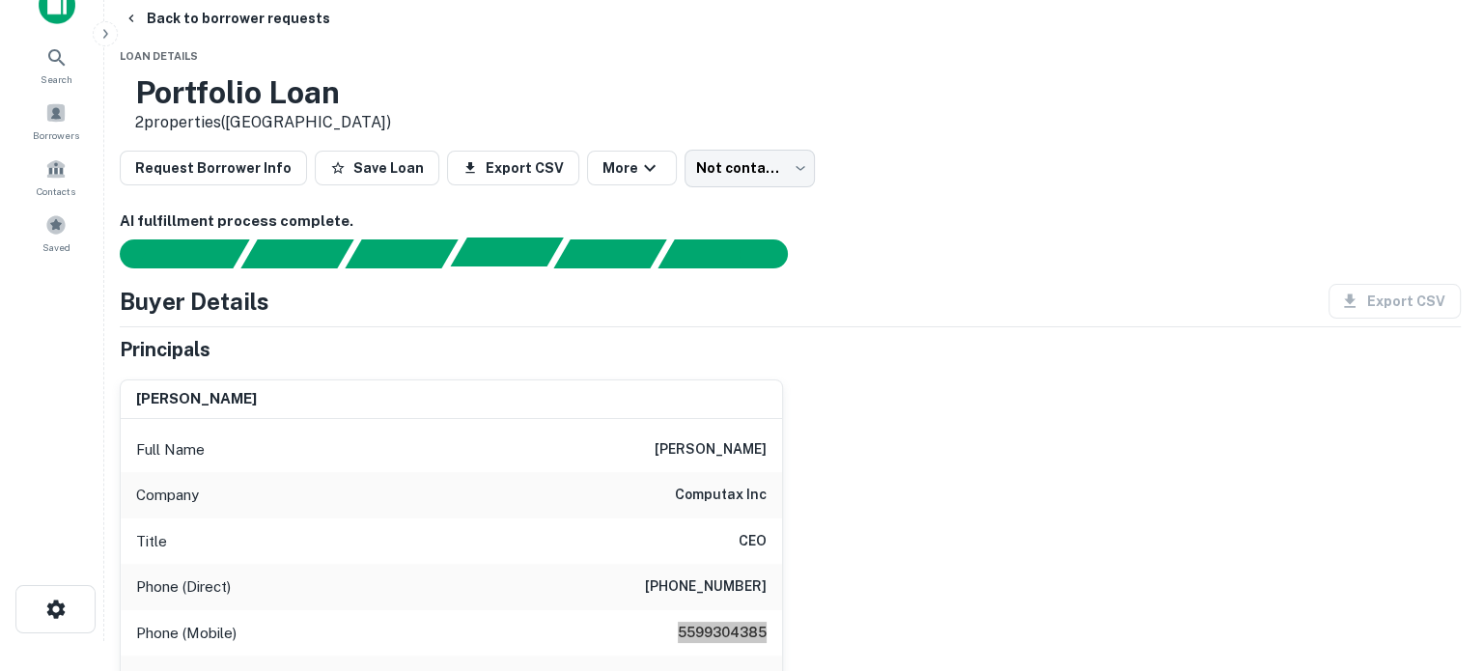
scroll to position [0, 0]
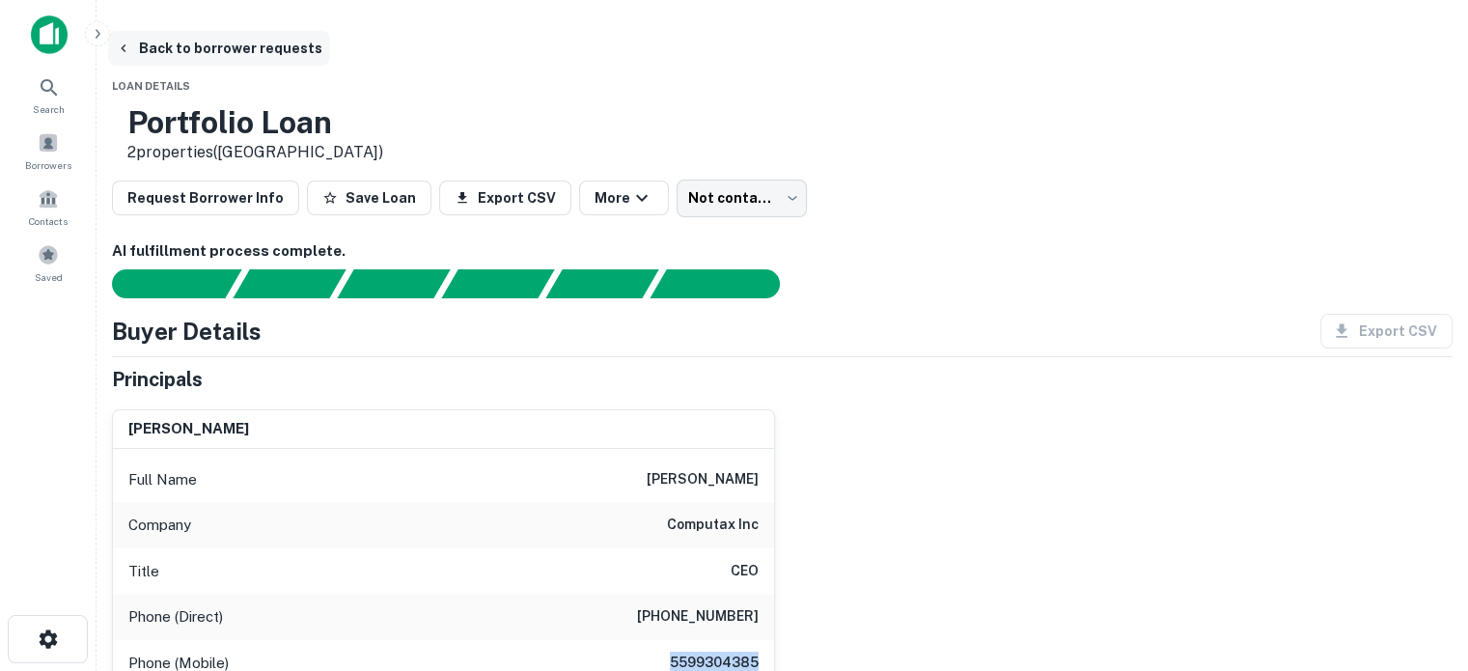
click at [172, 52] on button "Back to borrower requests" at bounding box center [219, 48] width 222 height 35
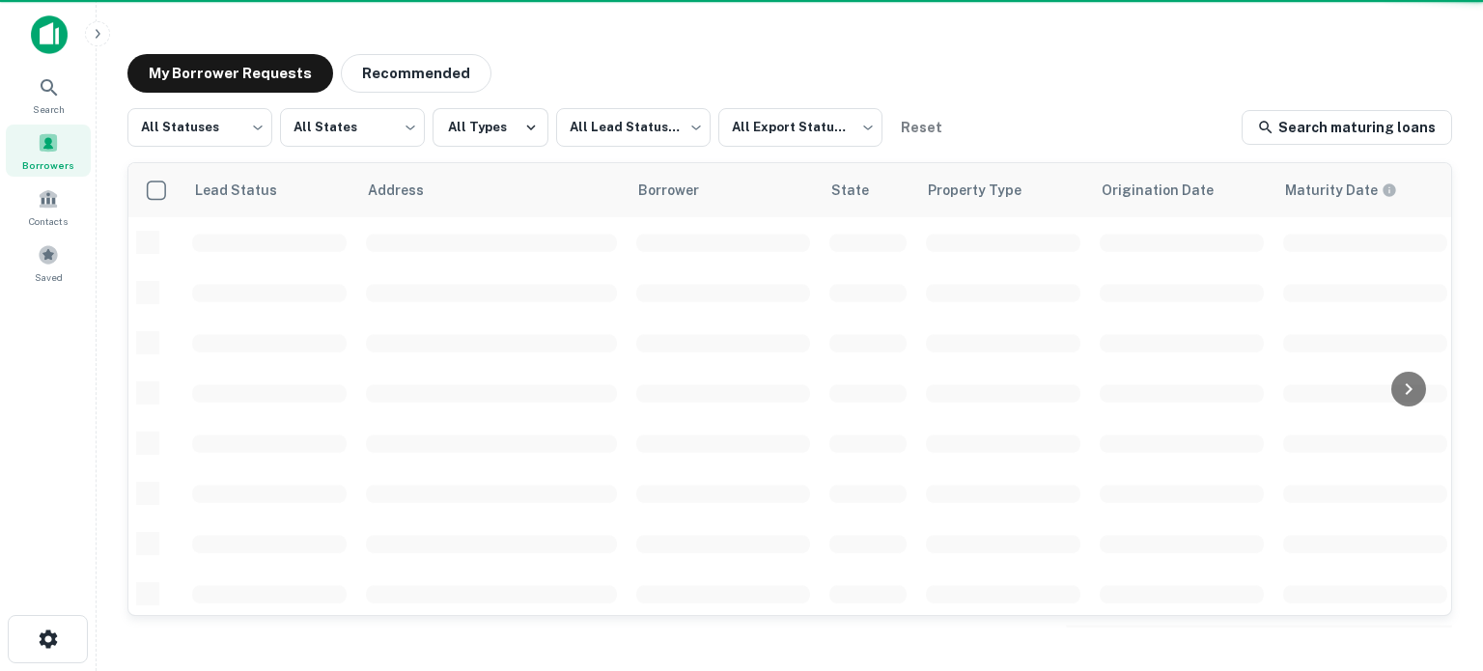
scroll to position [290, 0]
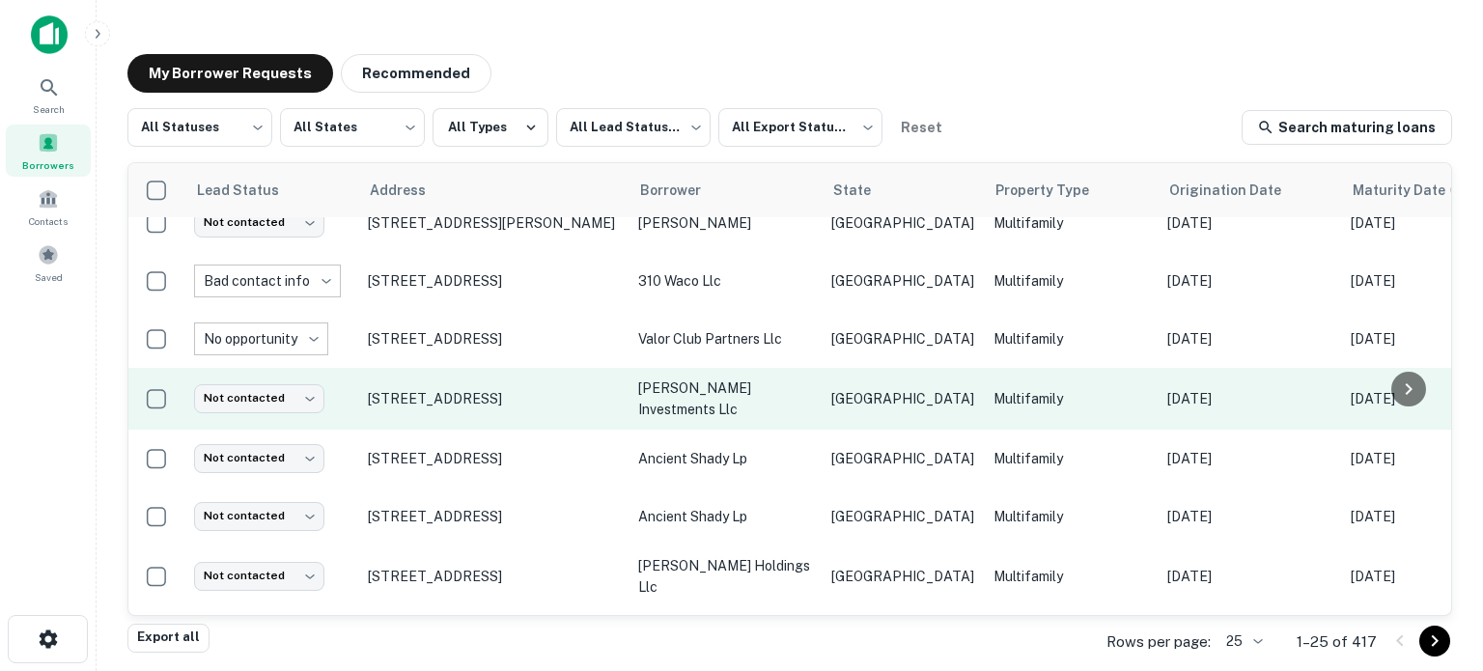
drag, startPoint x: 437, startPoint y: 405, endPoint x: 355, endPoint y: 375, distance: 87.3
click at [355, 375] on tr "Not contacted **** ​ [STREET_ADDRESS] [PERSON_NAME] investments llc TX Multifam…" at bounding box center [1236, 399] width 2217 height 62
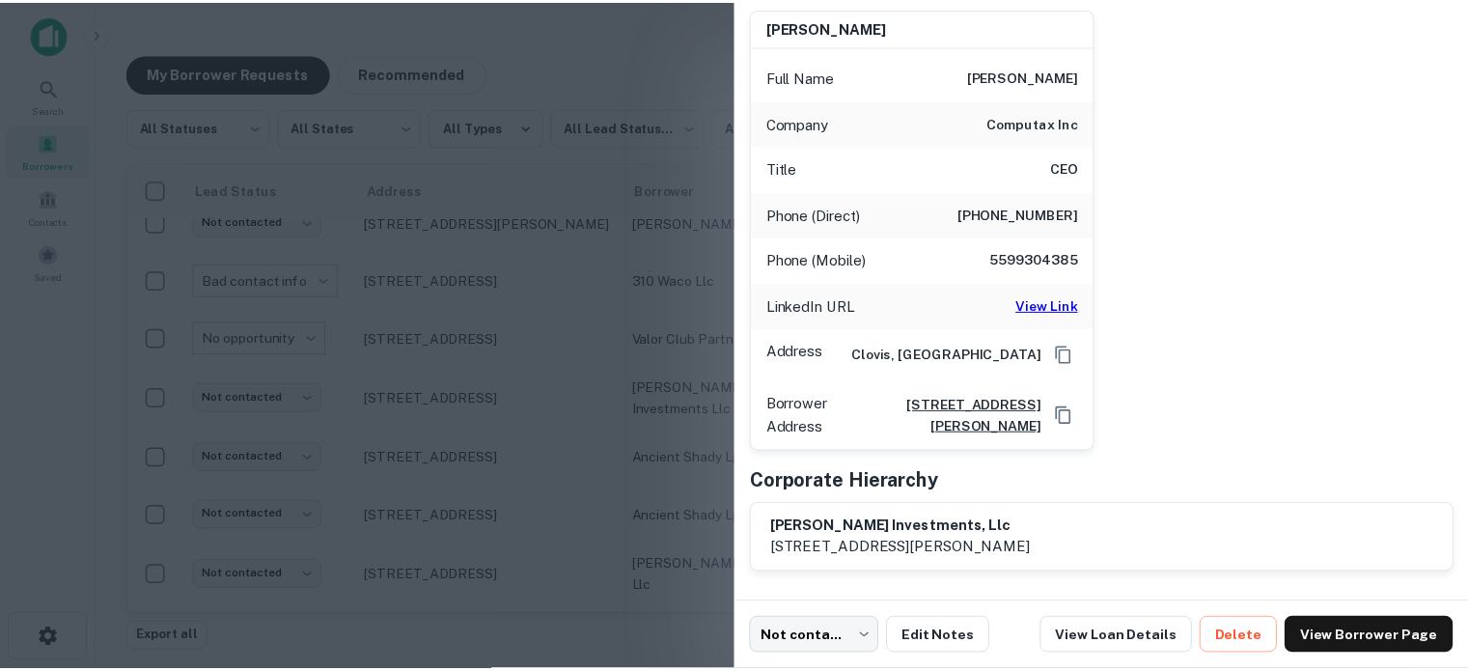
scroll to position [0, 0]
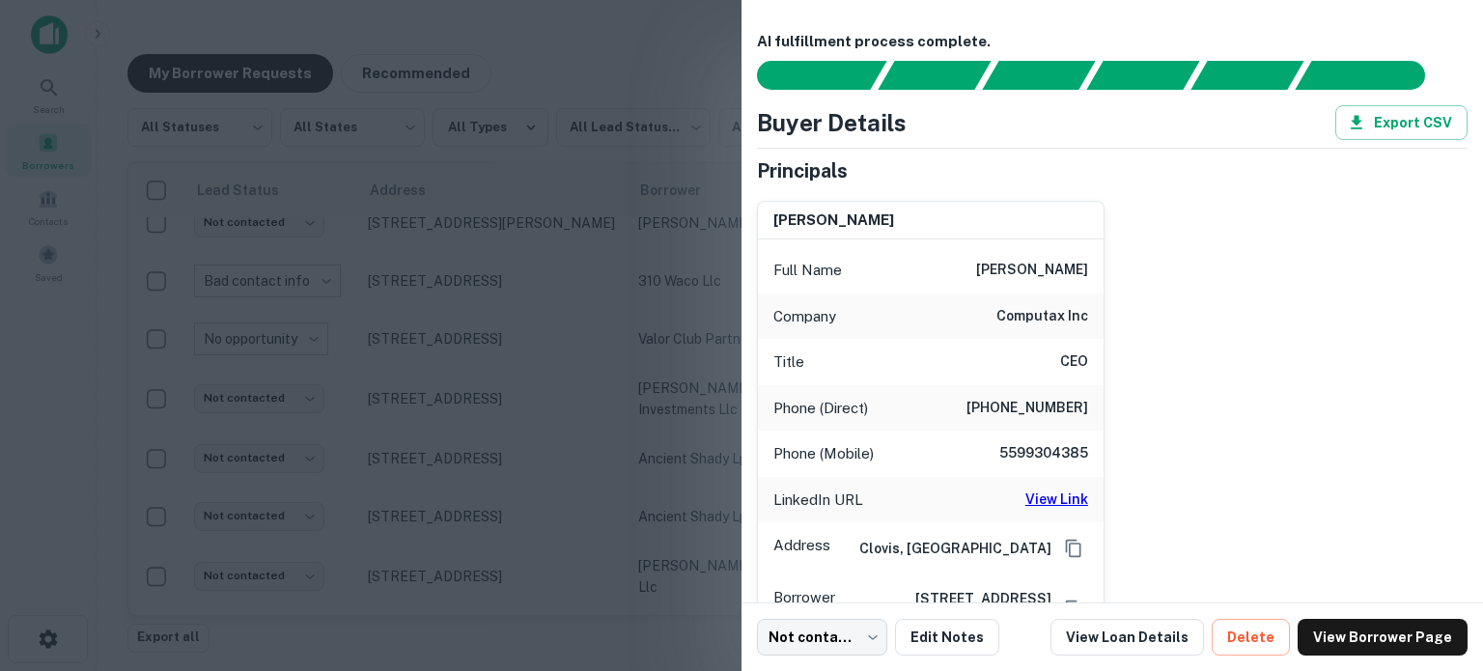
click at [133, 157] on div at bounding box center [741, 335] width 1483 height 671
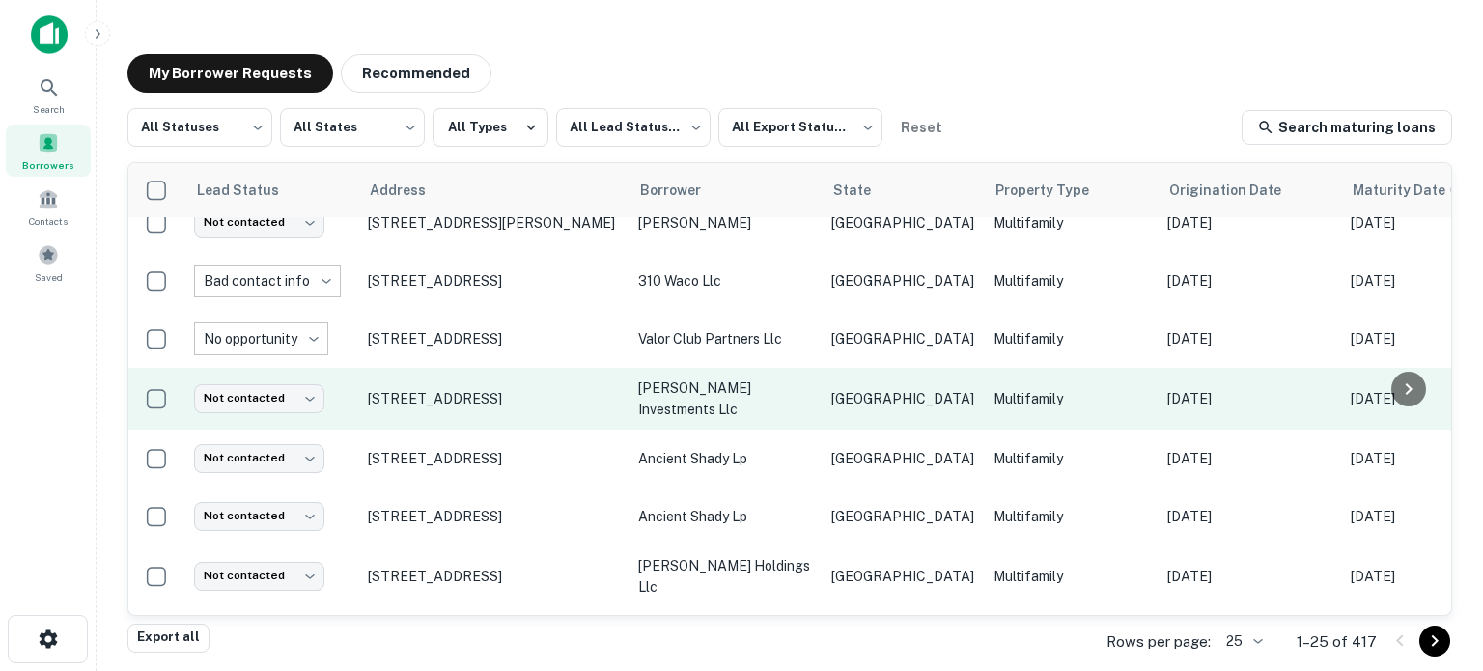
click at [459, 407] on p "[STREET_ADDRESS]" at bounding box center [493, 398] width 251 height 17
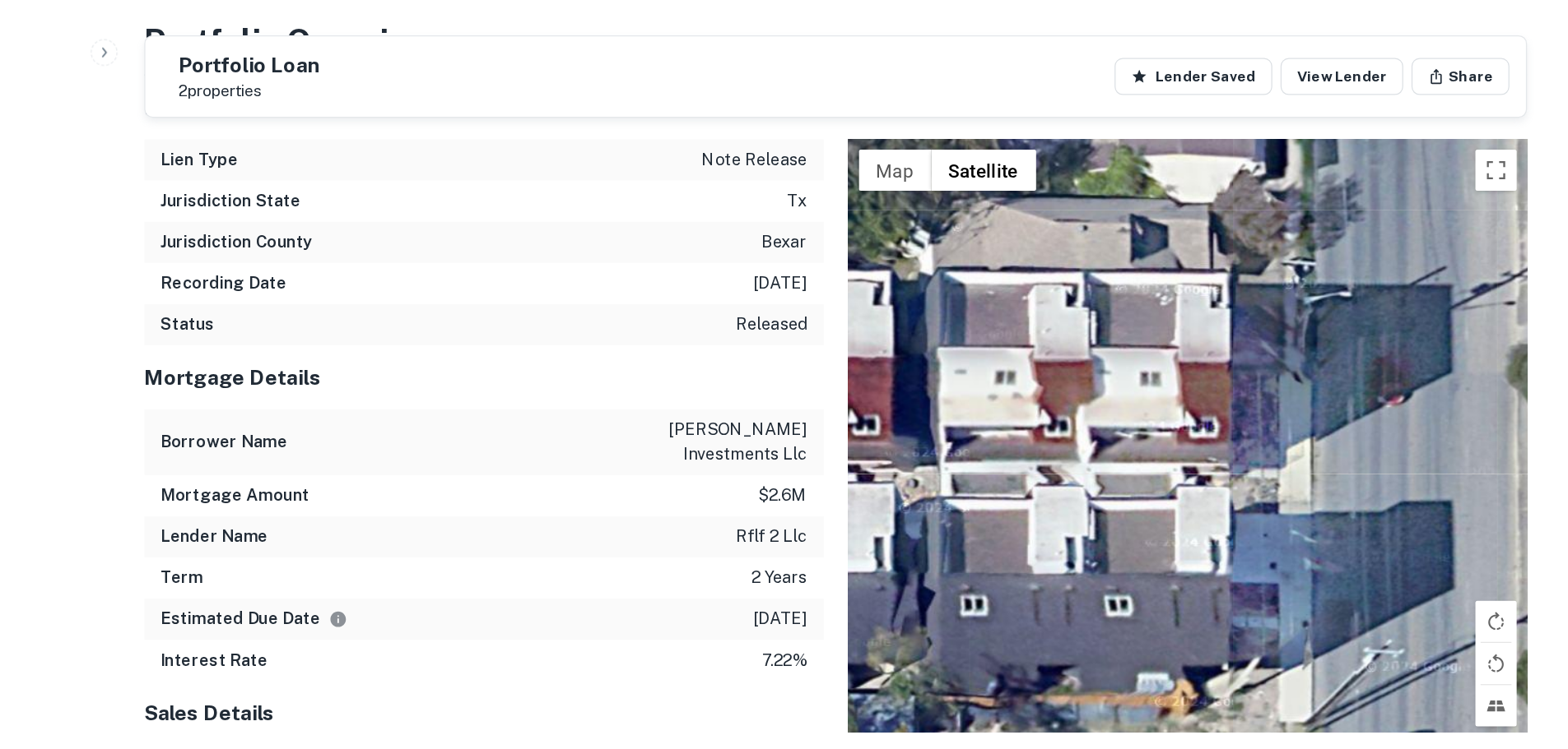
scroll to position [1398, 0]
